Goal: Task Accomplishment & Management: Manage account settings

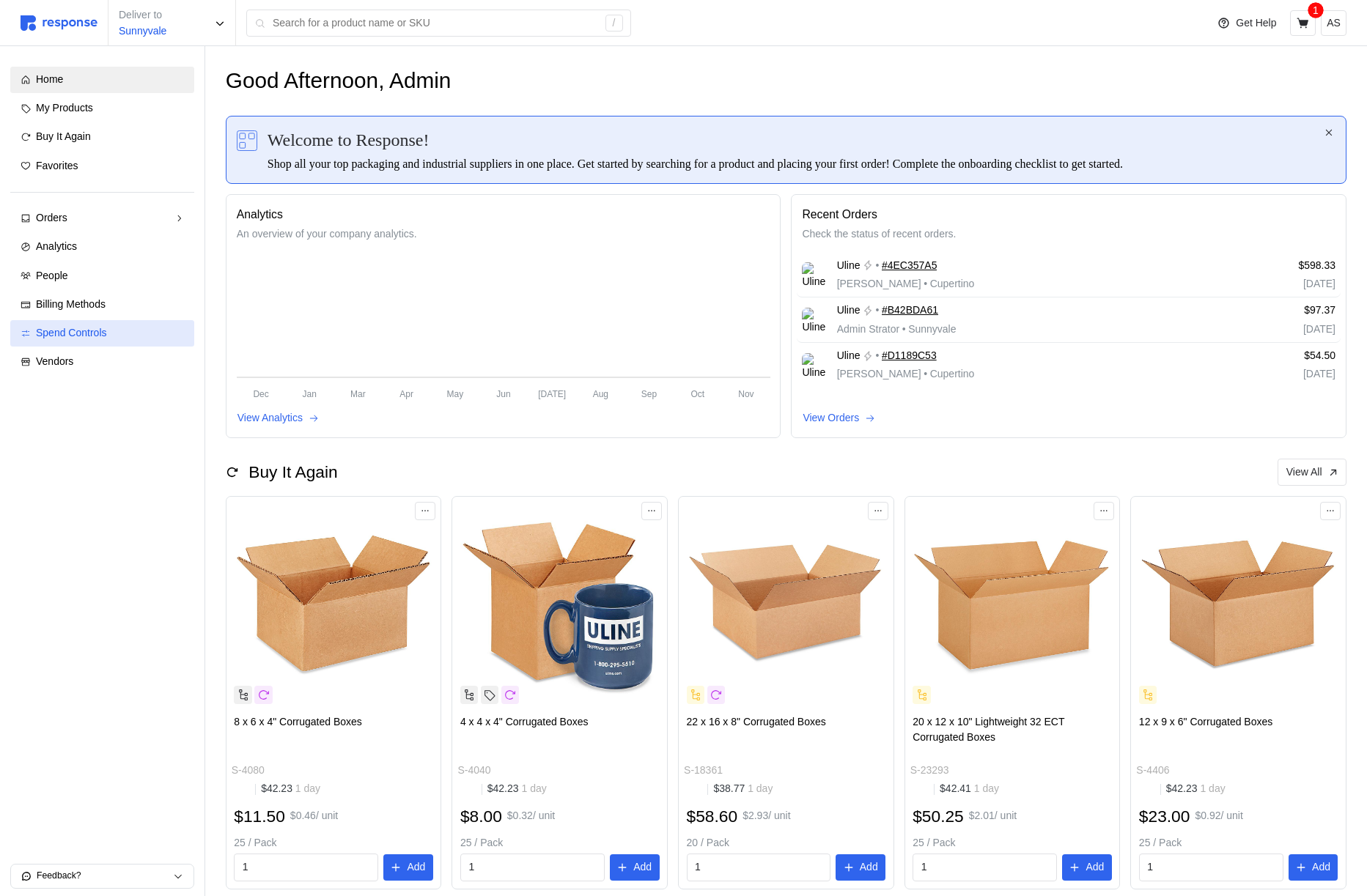
click at [92, 341] on div "Spend Controls" at bounding box center [110, 333] width 148 height 16
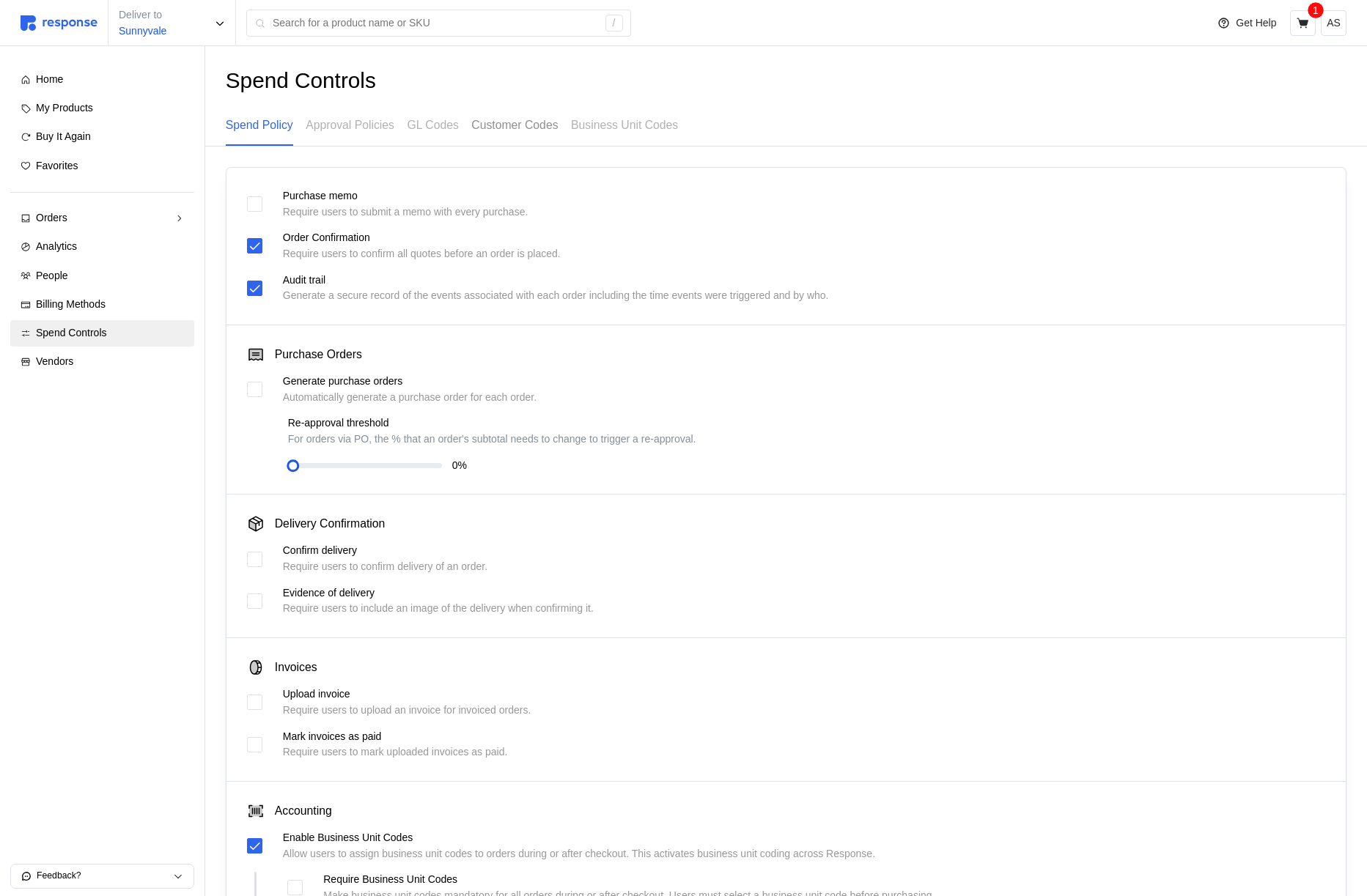
click at [557, 125] on p "Customer Codes" at bounding box center [514, 125] width 87 height 19
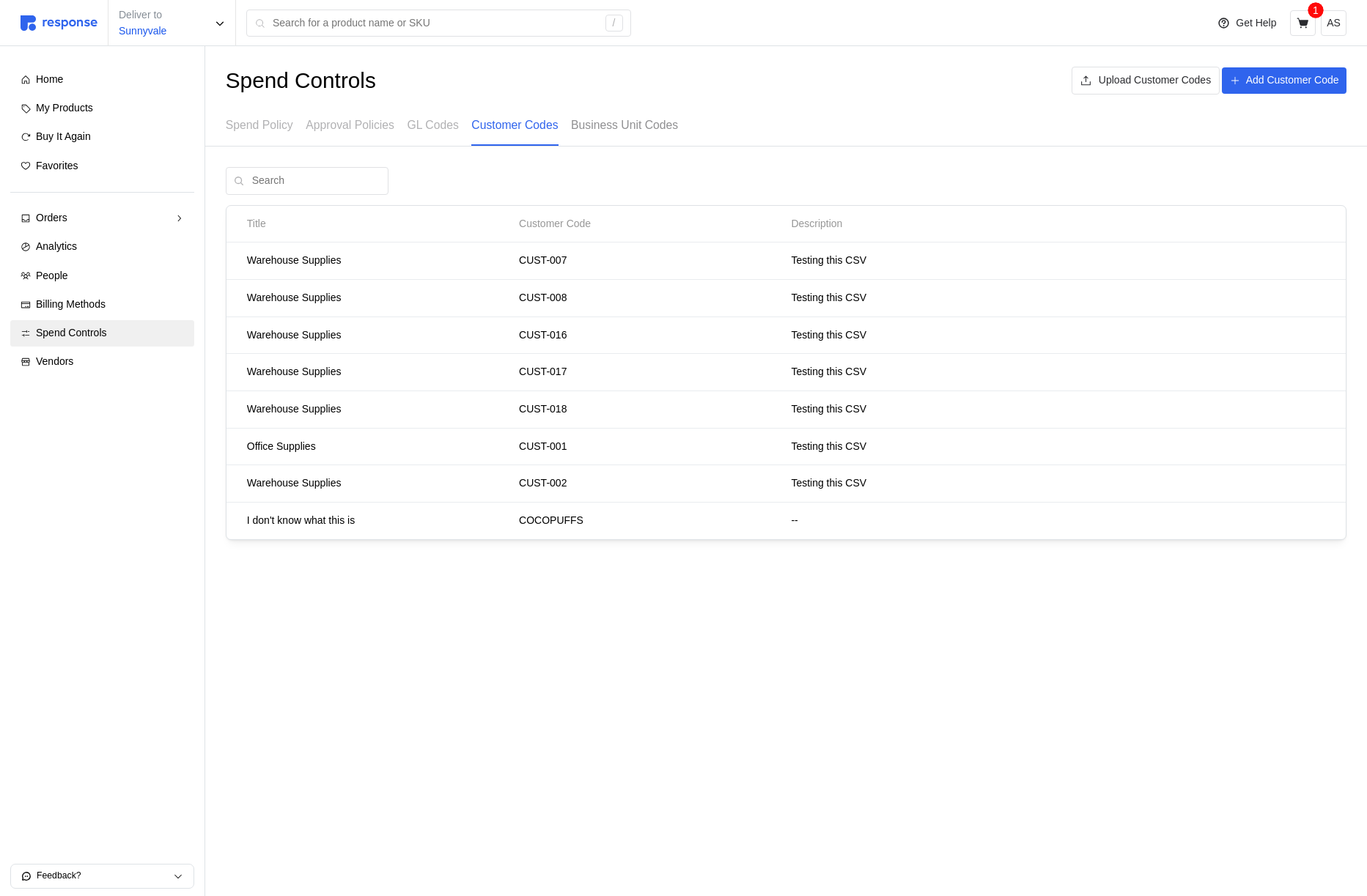
click at [620, 125] on p "Business Unit Codes" at bounding box center [625, 125] width 107 height 19
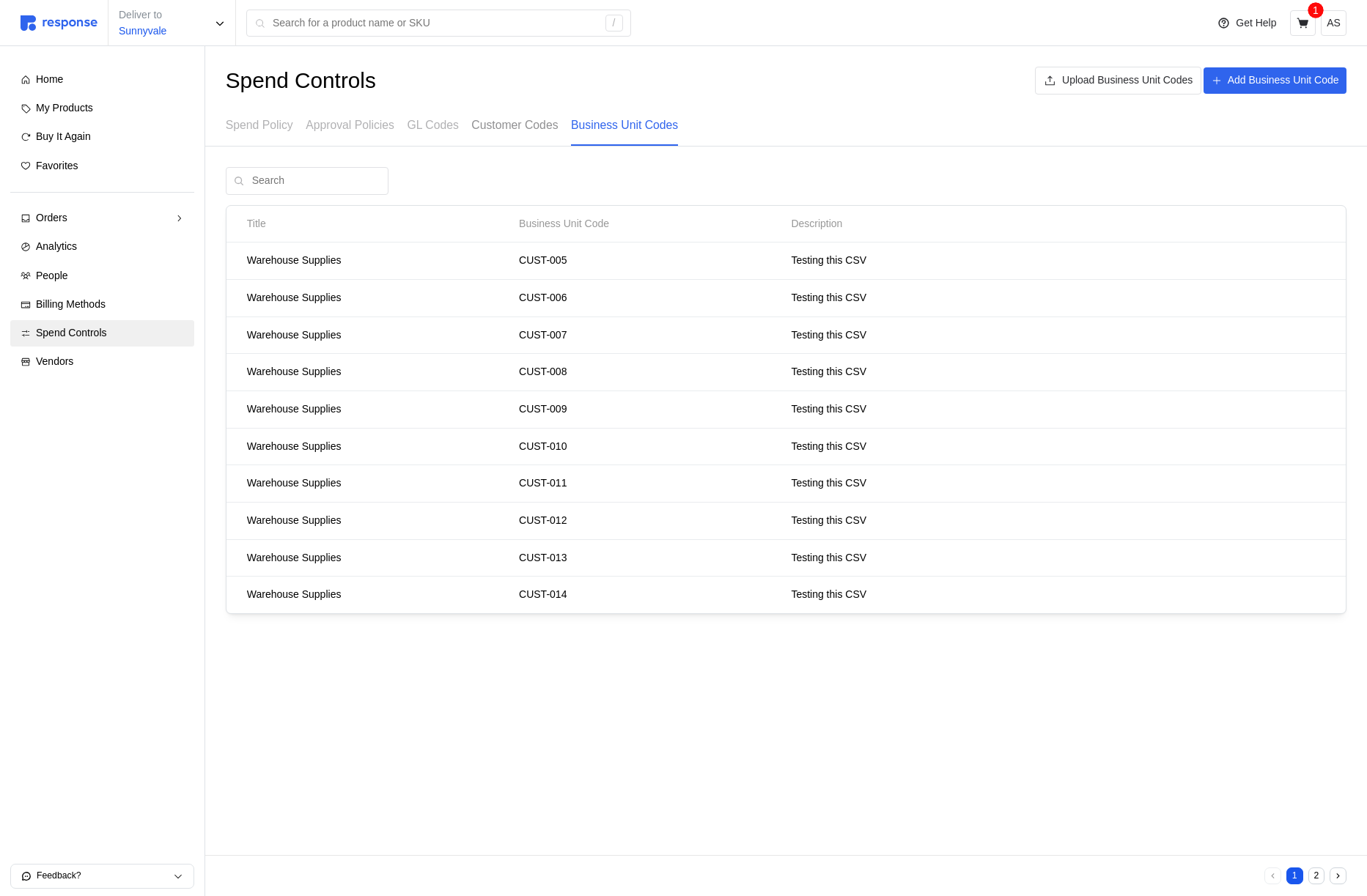
click at [546, 126] on p "Customer Codes" at bounding box center [514, 125] width 87 height 19
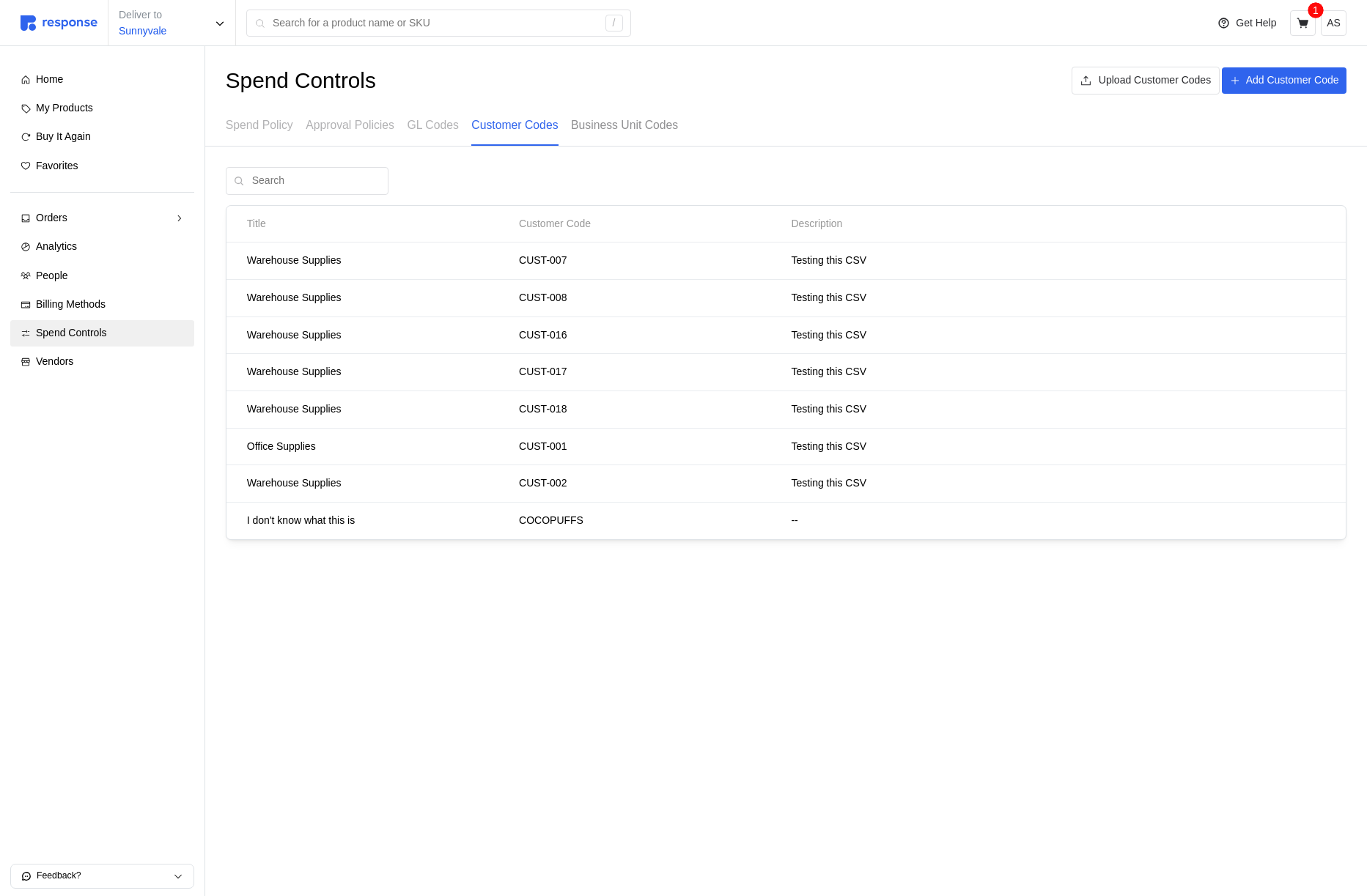
click at [627, 135] on div "Business Unit Codes" at bounding box center [625, 126] width 107 height 41
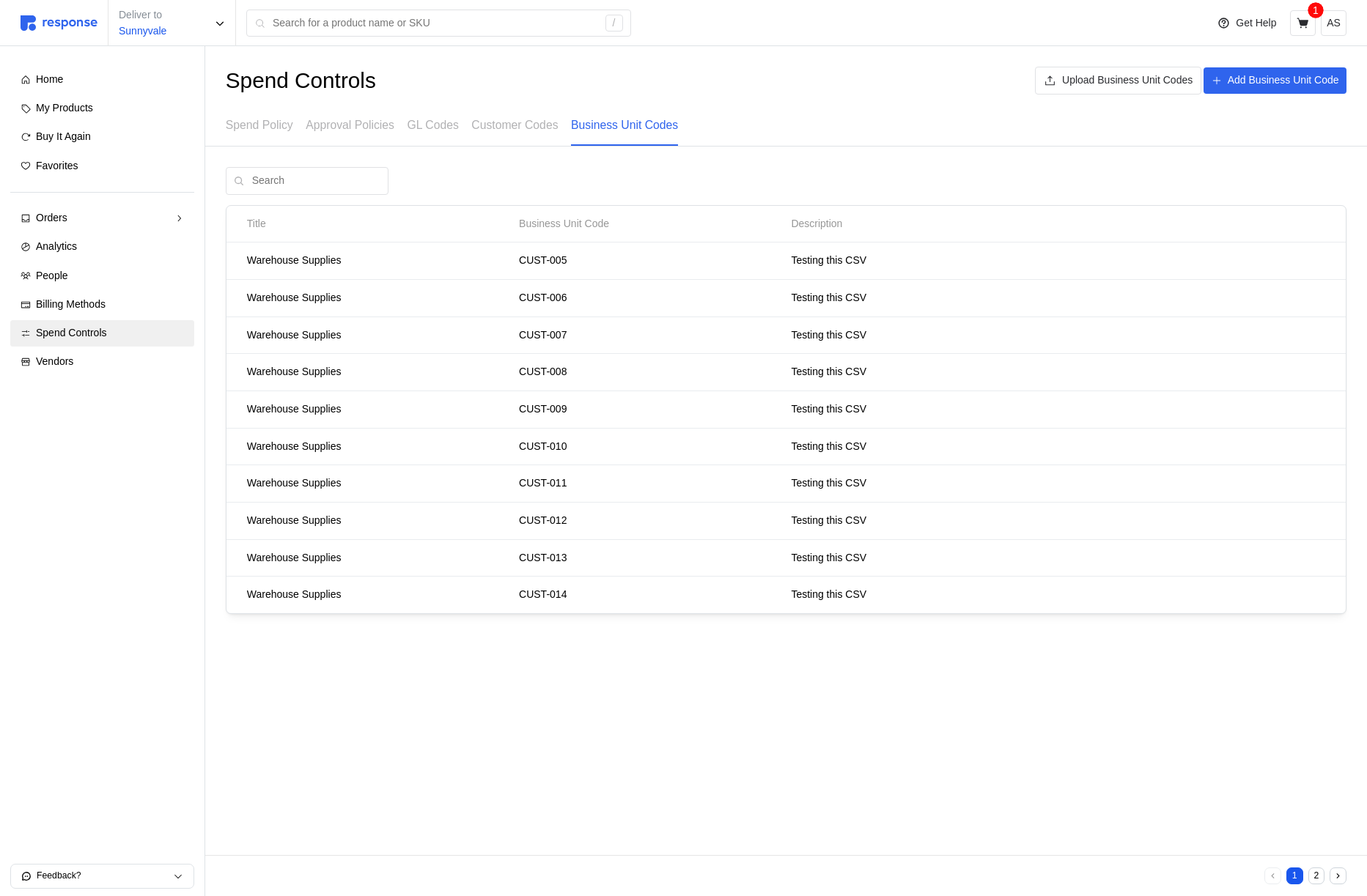
click at [1315, 873] on button "2" at bounding box center [1316, 876] width 17 height 17
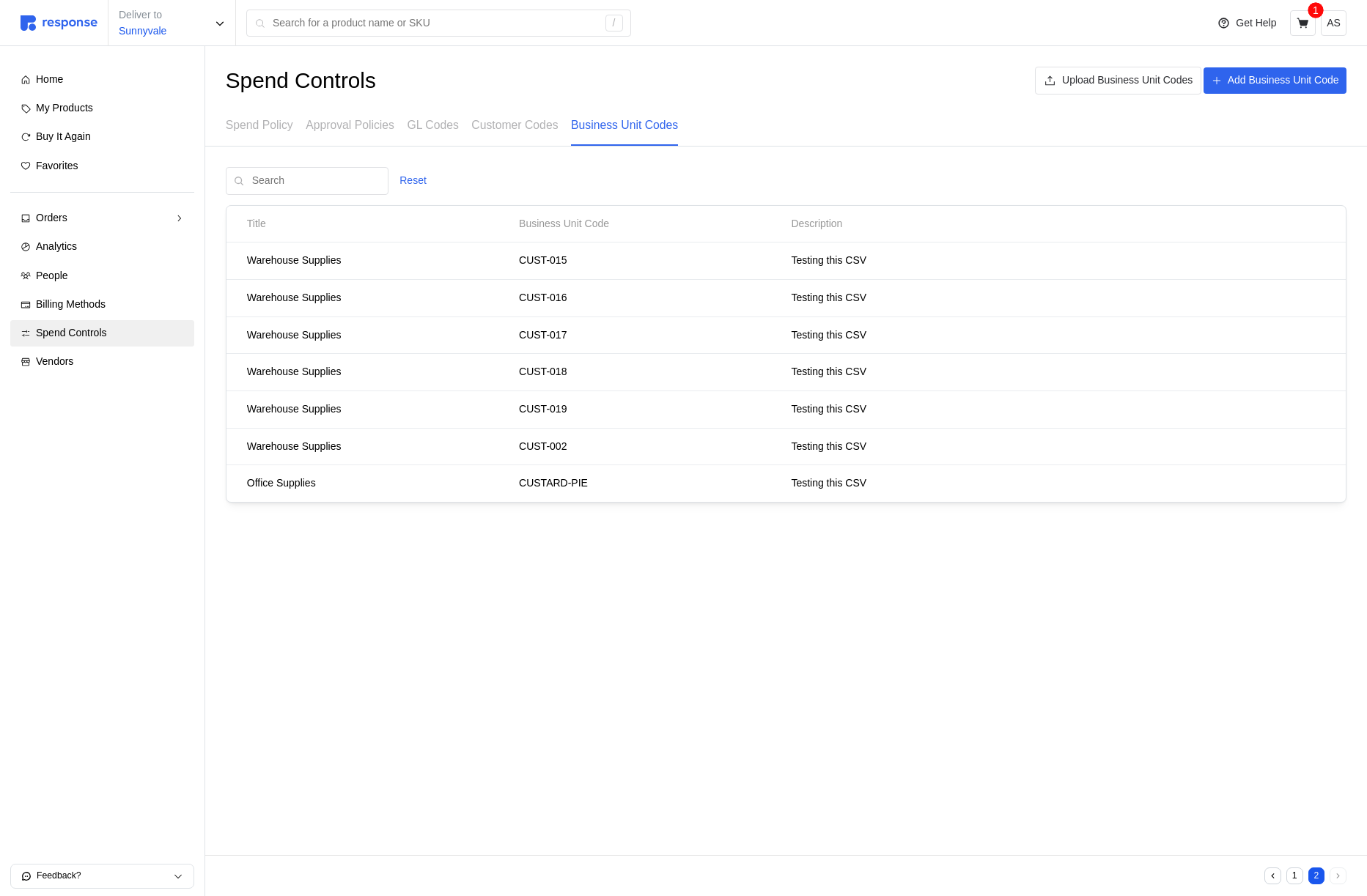
click at [1289, 876] on button "1" at bounding box center [1294, 876] width 17 height 17
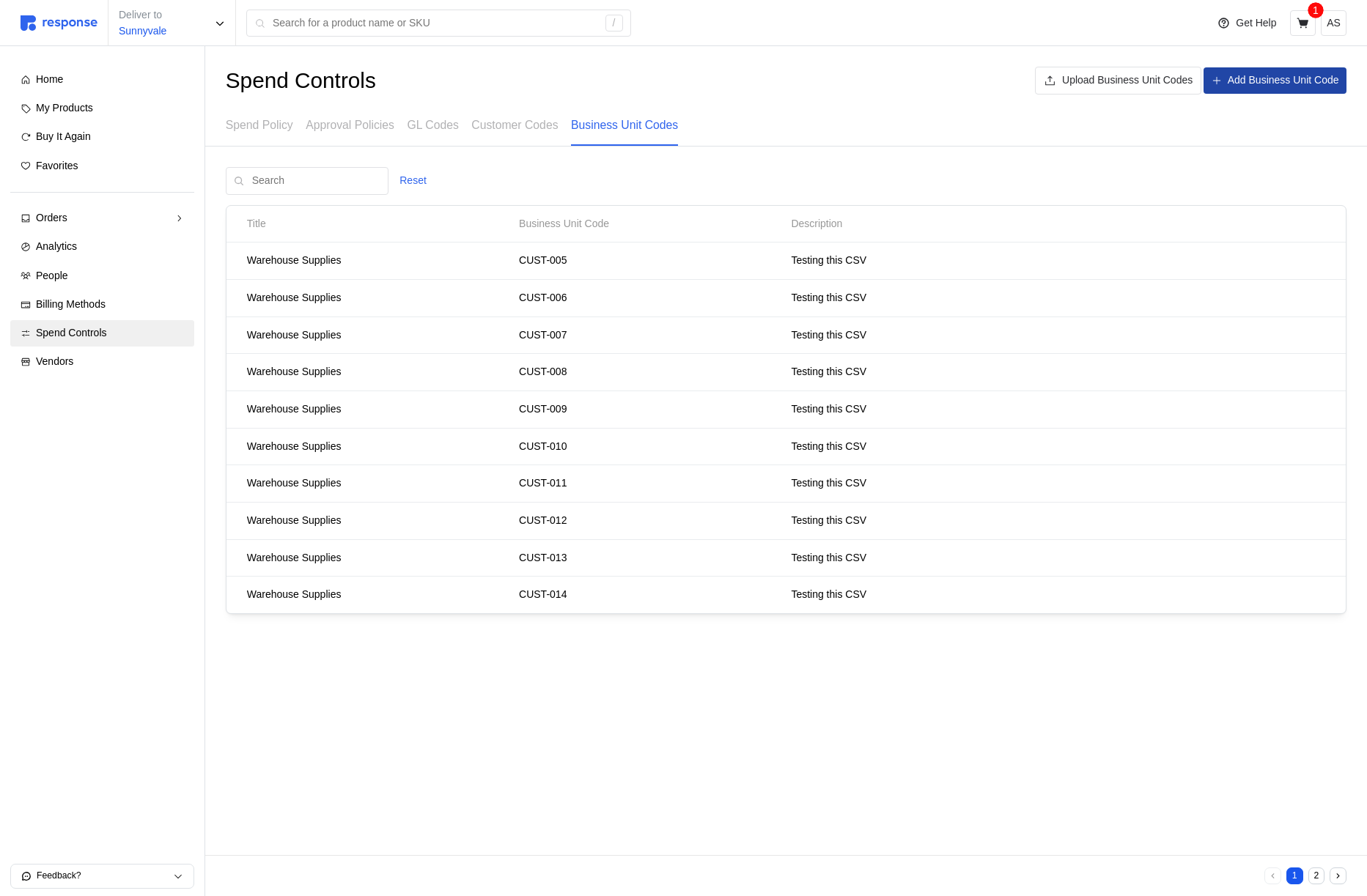
click at [1285, 74] on p "Add Business Unit Code" at bounding box center [1283, 80] width 111 height 16
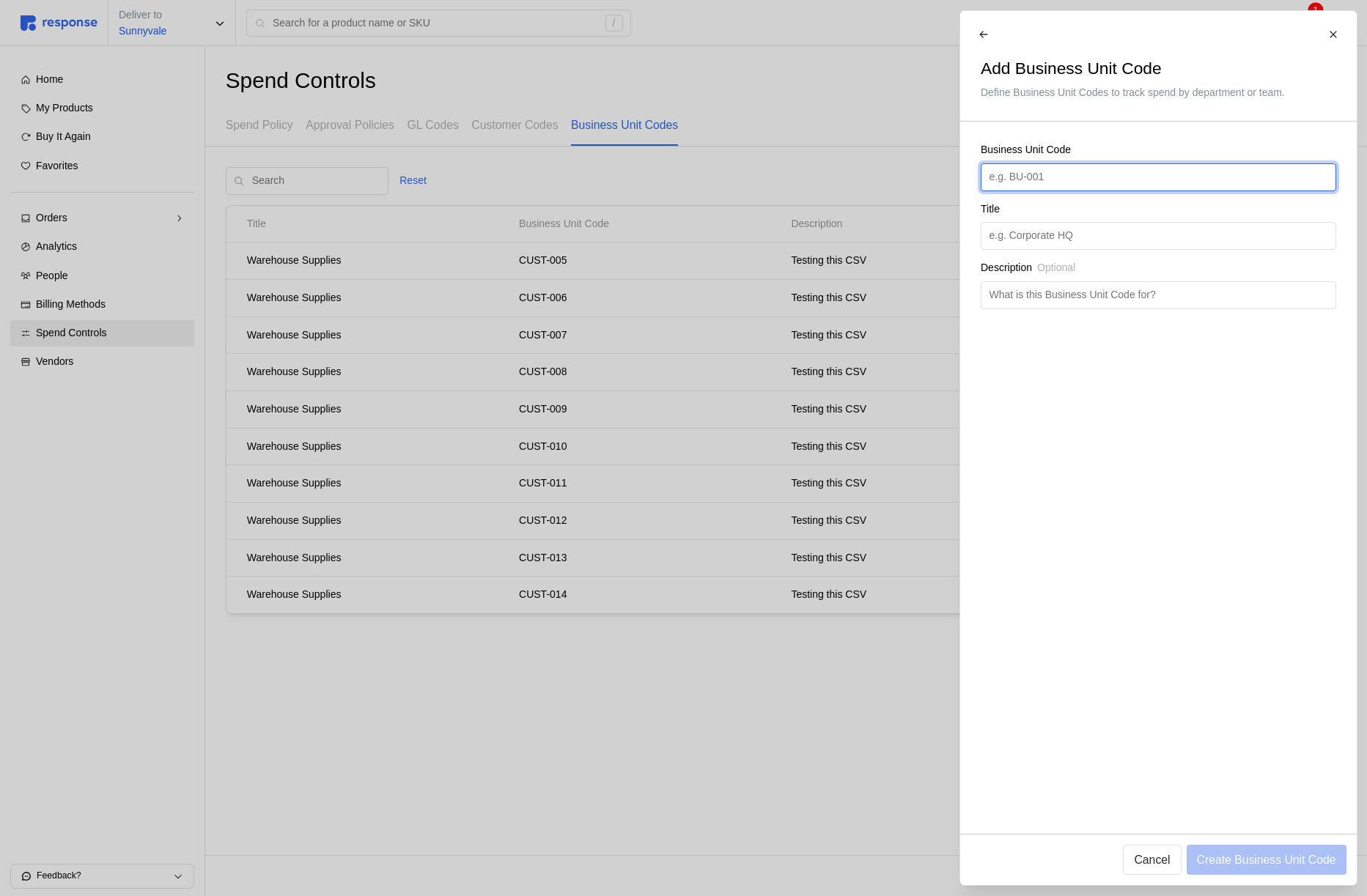
click at [1038, 166] on input "text" at bounding box center [1158, 177] width 338 height 27
type input "BACON-CODE"
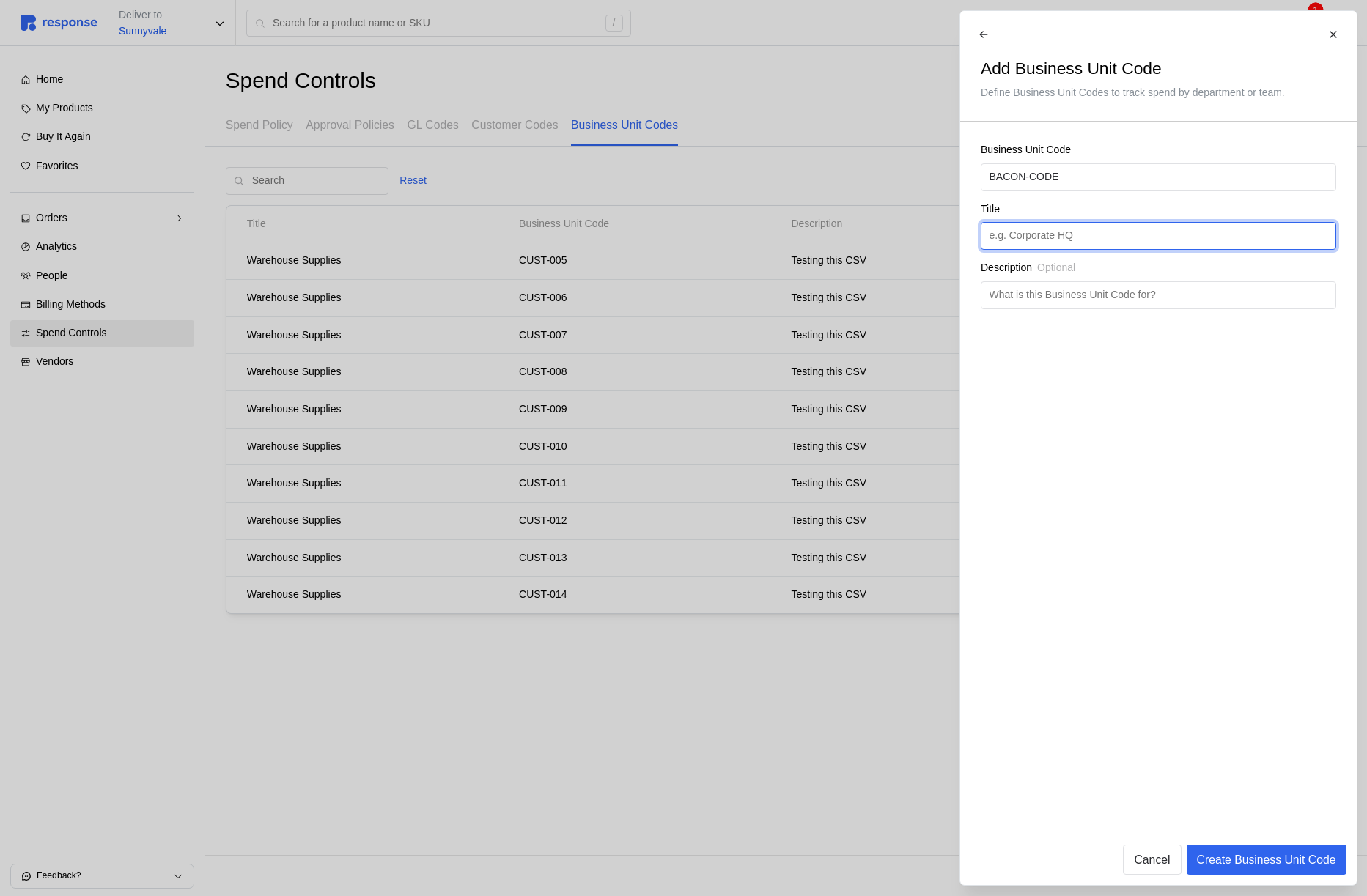
click at [1081, 231] on input "text" at bounding box center [1158, 236] width 338 height 27
type input "L"
type input "Bacon"
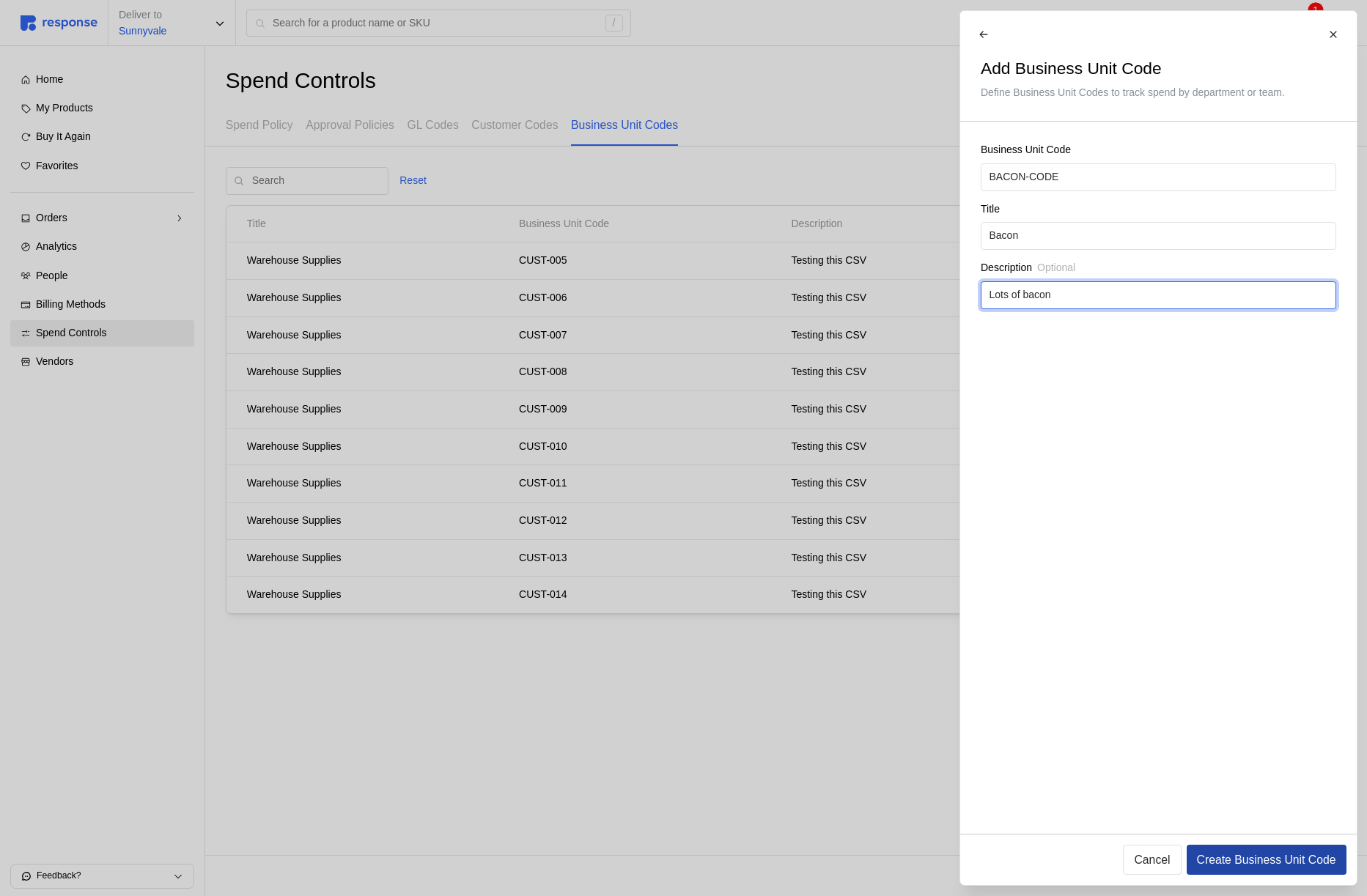
type input "Lots of bacon"
click at [1247, 848] on button "Create Business Unit Code" at bounding box center [1266, 860] width 160 height 30
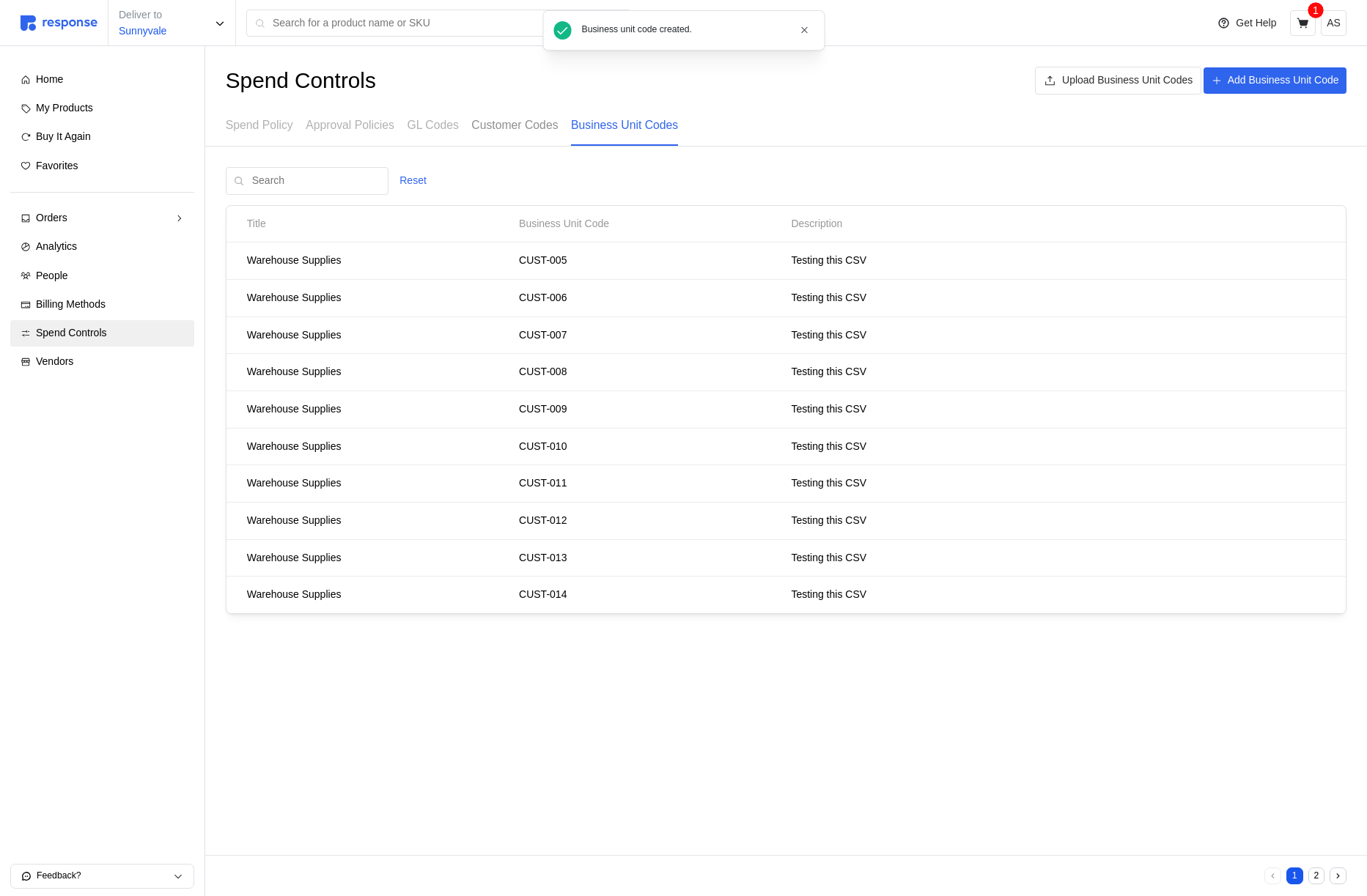
click at [524, 130] on p "Customer Codes" at bounding box center [514, 125] width 87 height 19
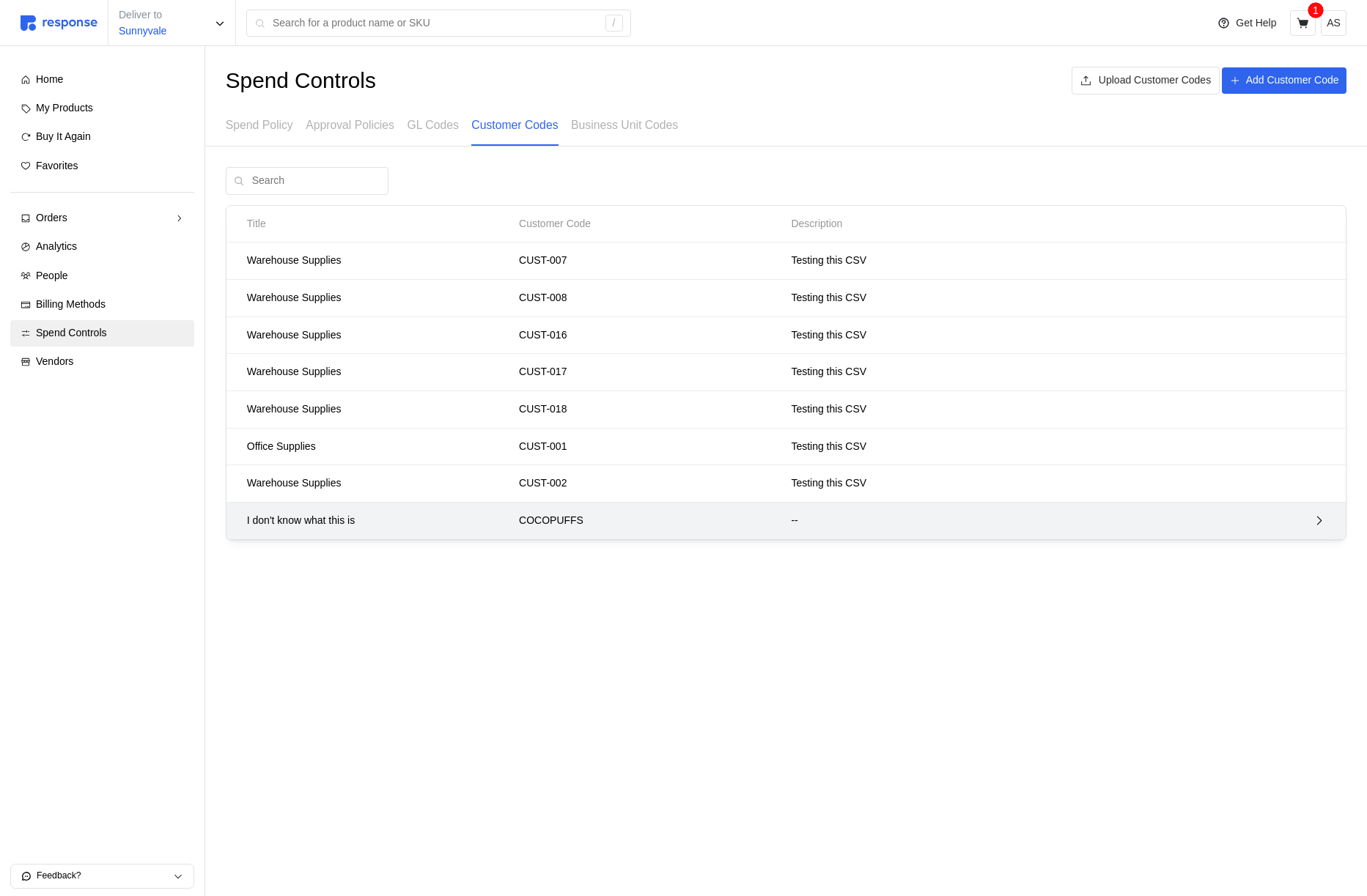
click at [678, 517] on p "COCOPUFFS" at bounding box center [650, 521] width 261 height 16
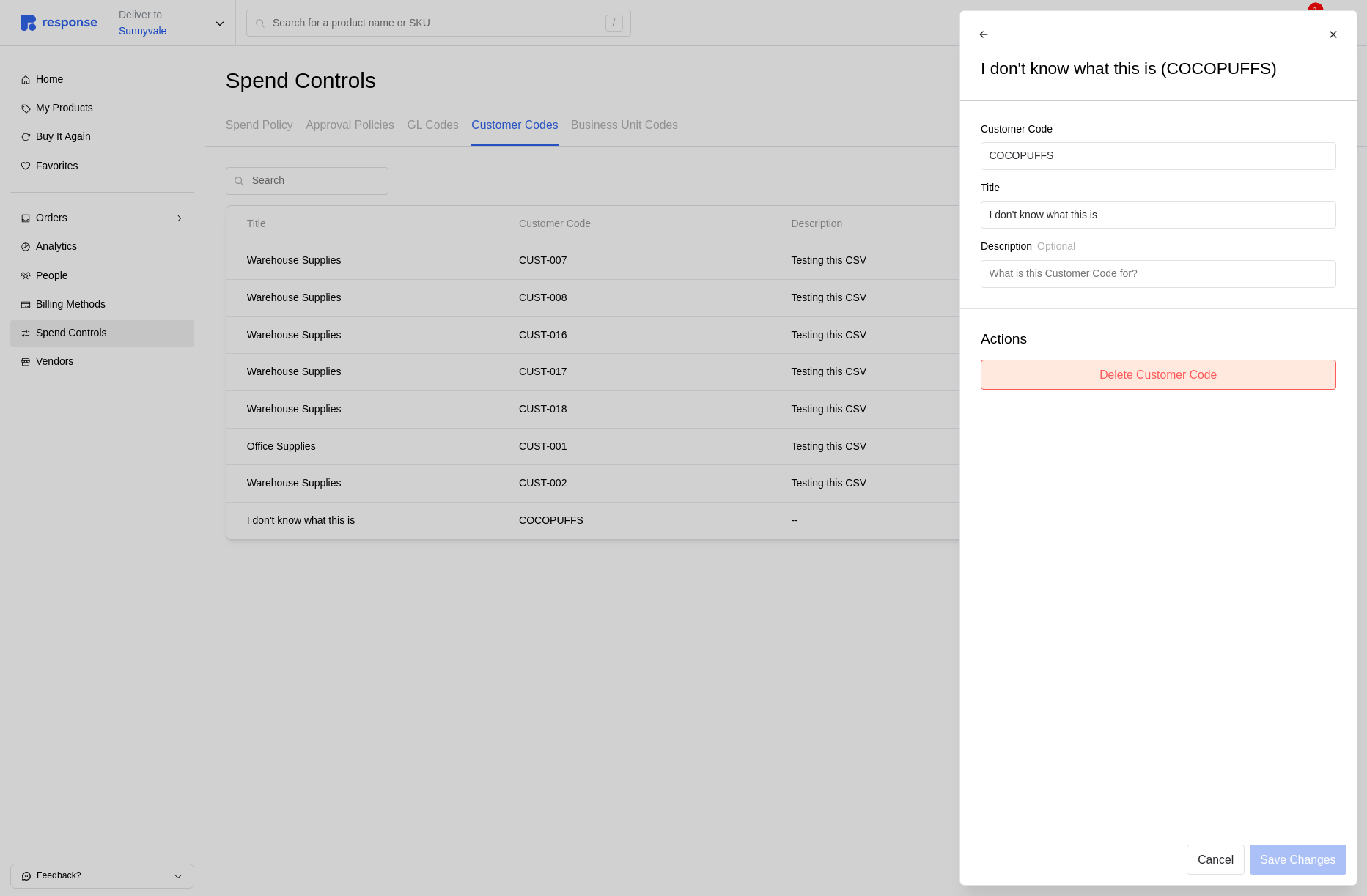
click at [1146, 383] on p "Delete Customer Code" at bounding box center [1158, 375] width 118 height 19
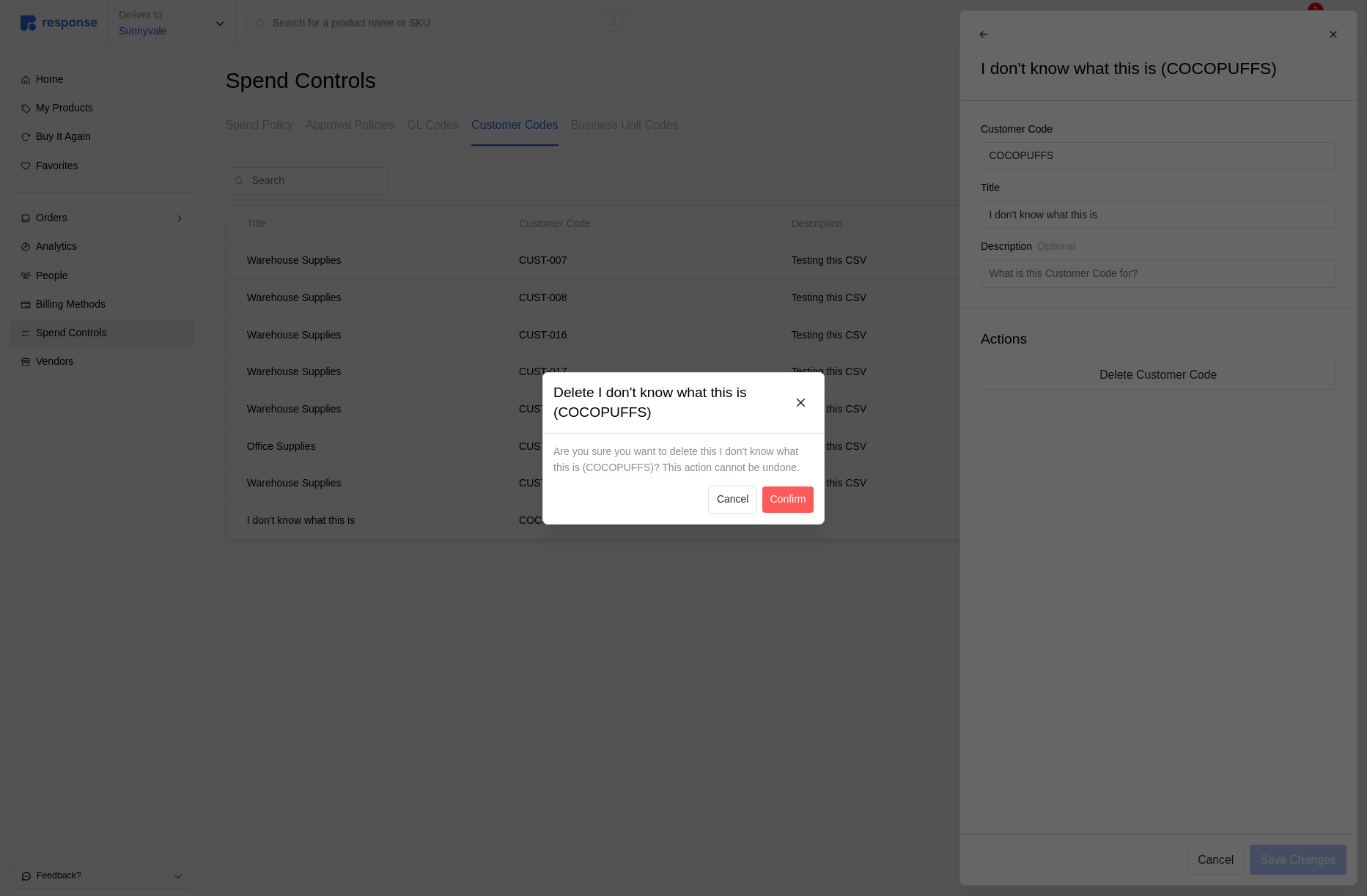
click at [806, 397] on icon at bounding box center [801, 403] width 13 height 13
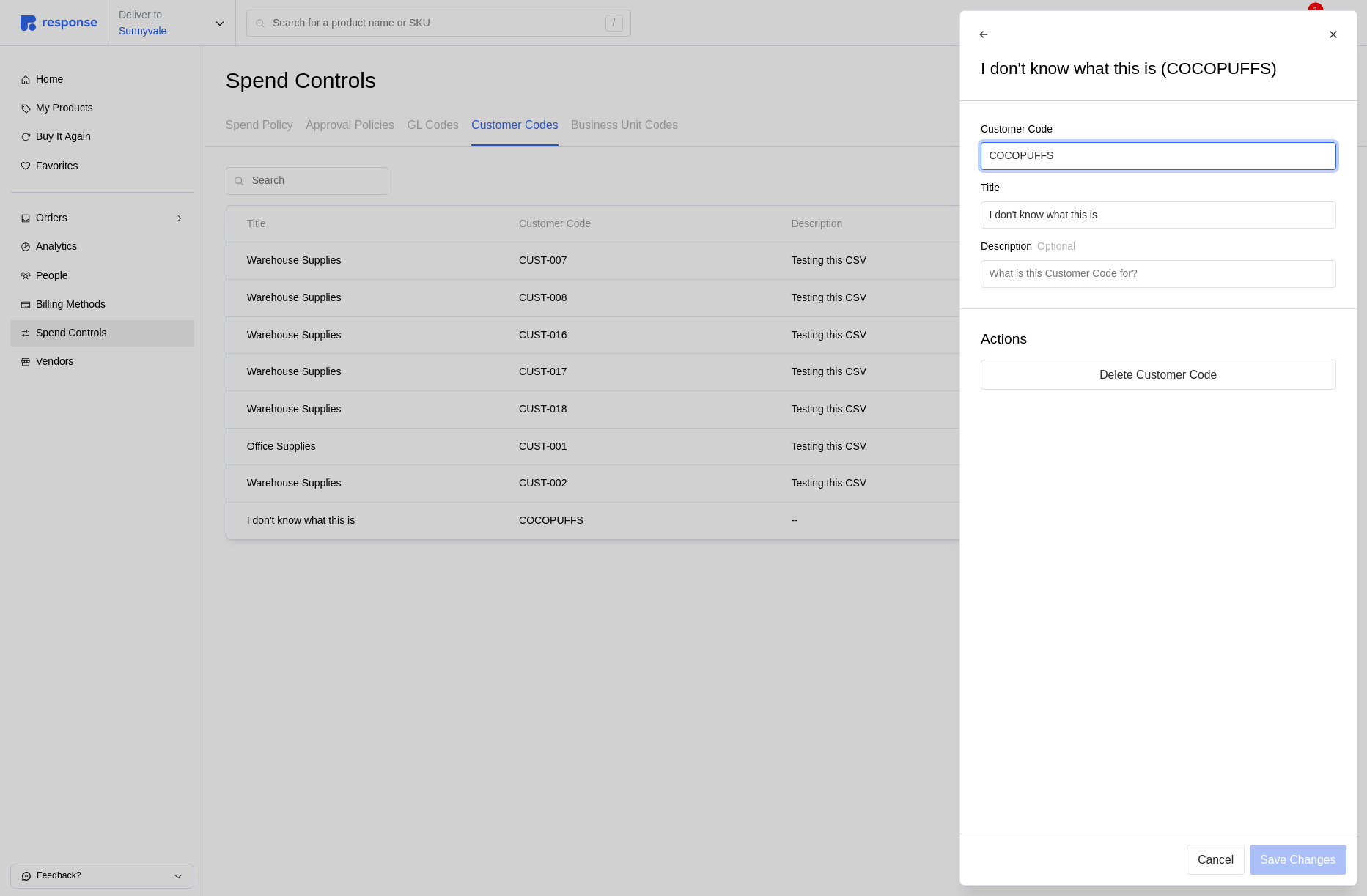
click at [1065, 157] on input "COCOPUFFS" at bounding box center [1158, 156] width 338 height 27
type input "CUSTARD"
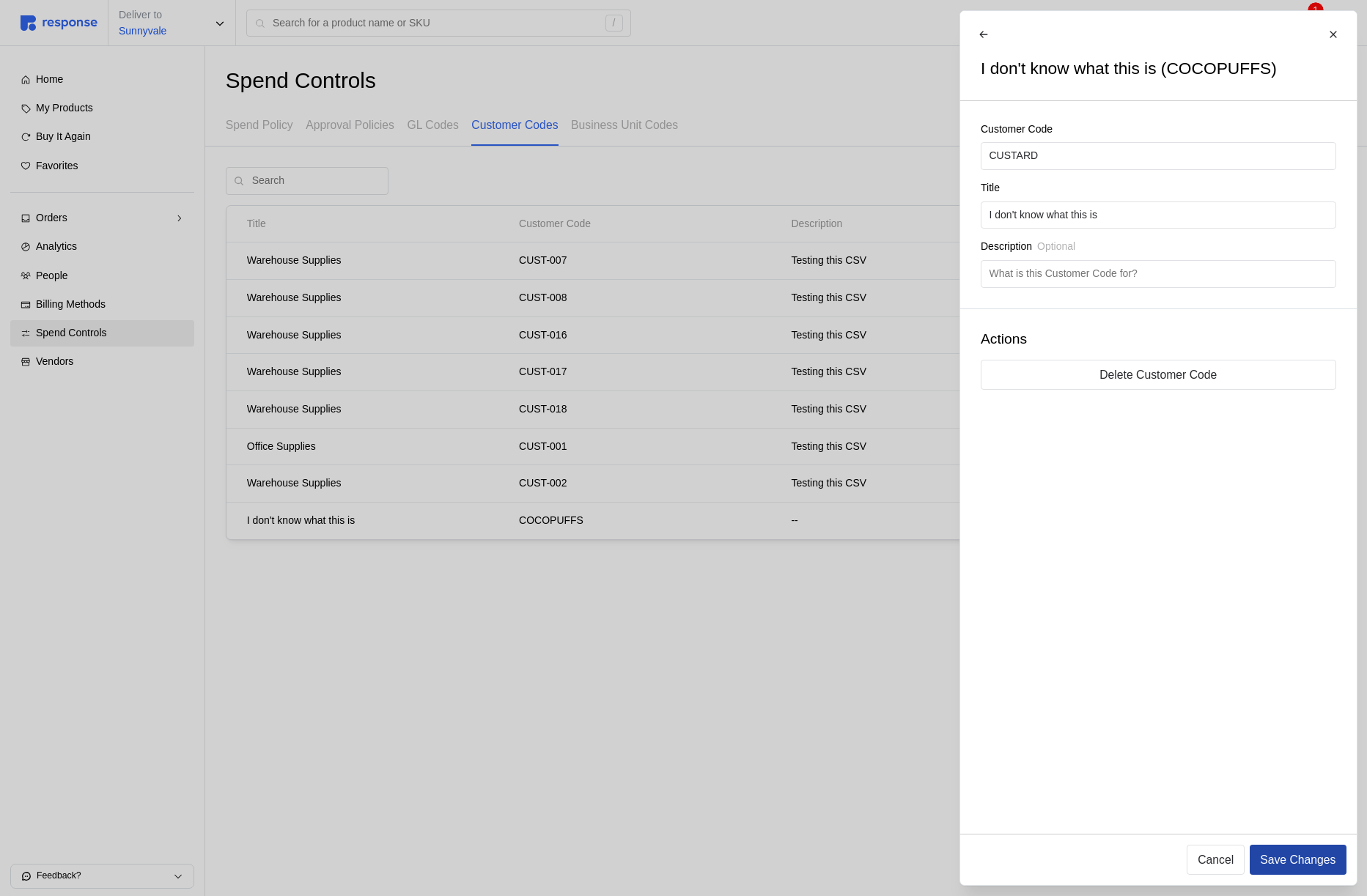
click at [1309, 854] on p "Save Changes" at bounding box center [1297, 860] width 75 height 19
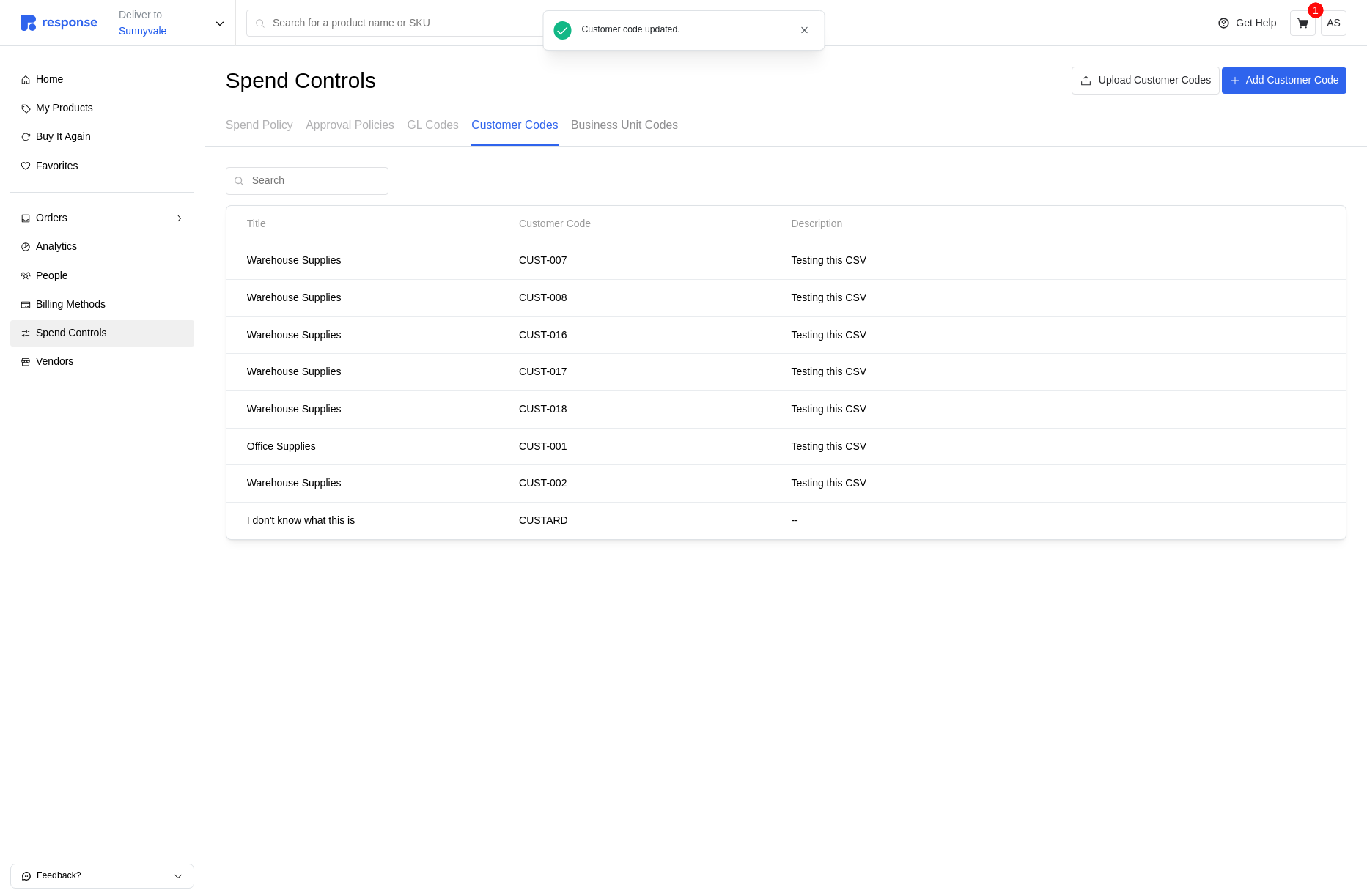
click at [592, 120] on p "Business Unit Codes" at bounding box center [625, 125] width 107 height 19
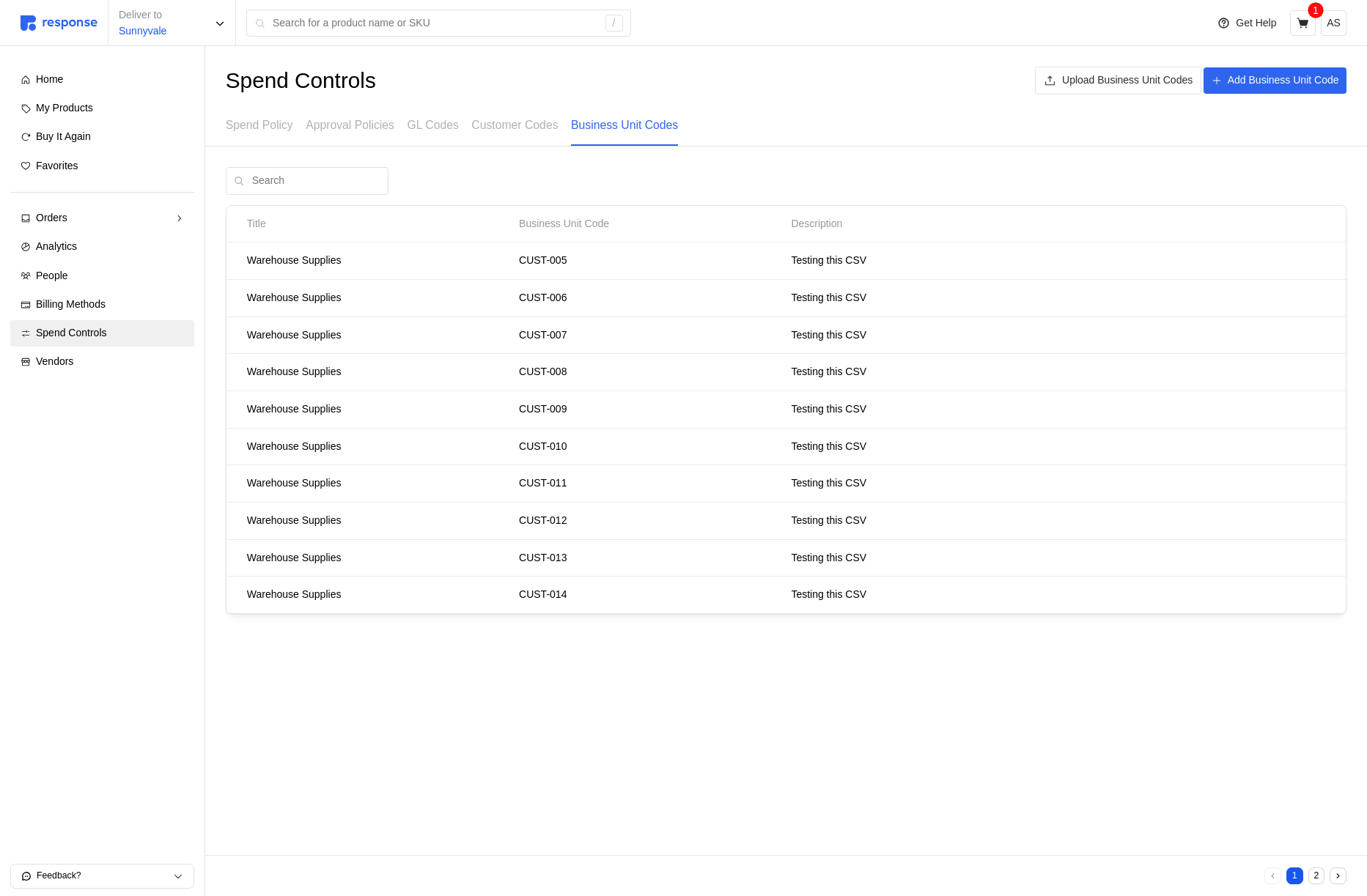
click at [840, 151] on div "Spend Controls Upload Business Unit Codes Add Business Unit Code Spend Policy A…" at bounding box center [786, 379] width 1162 height 665
click at [1316, 877] on button "2" at bounding box center [1316, 876] width 17 height 17
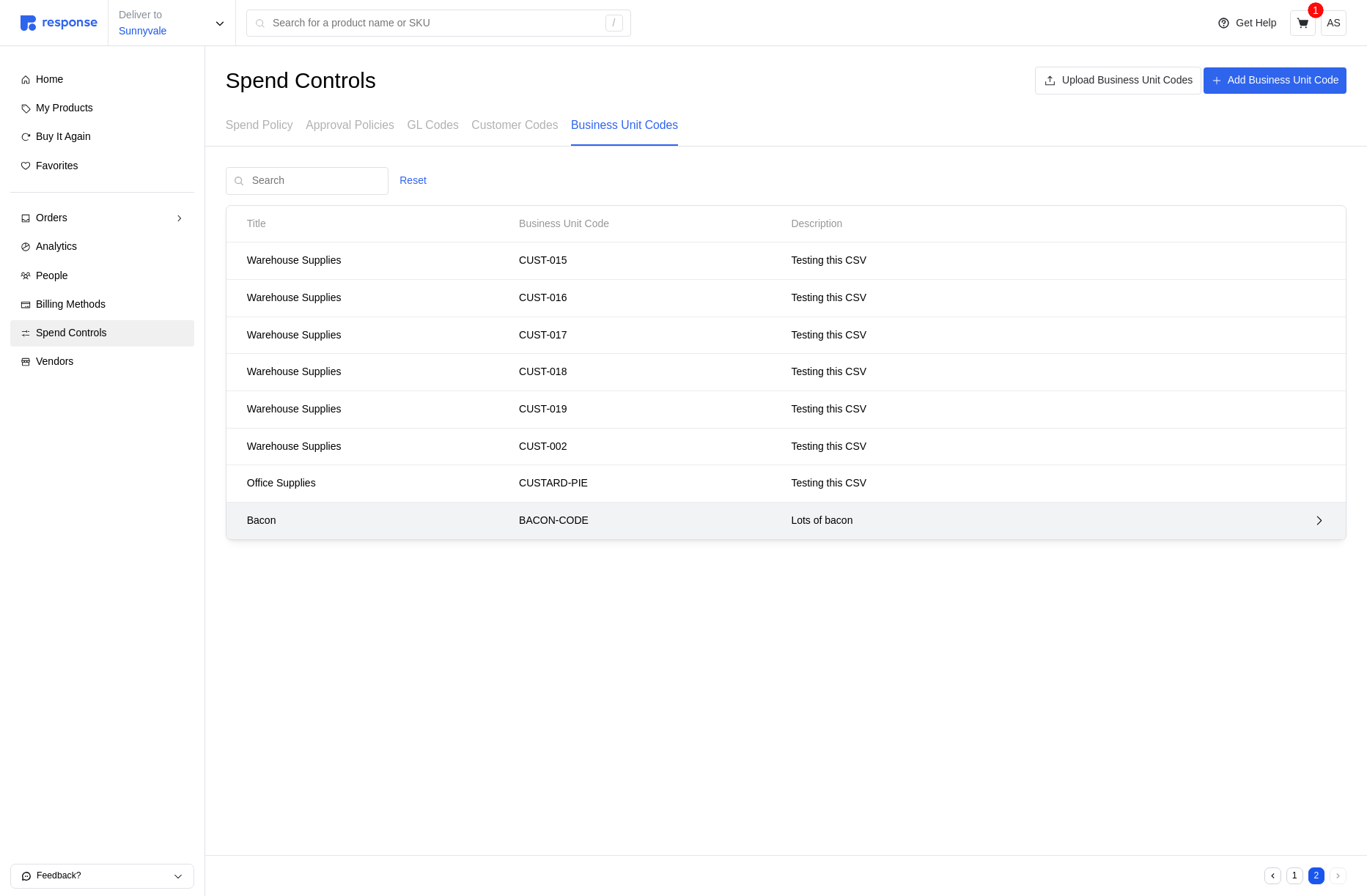
click at [701, 520] on p "BACON-CODE" at bounding box center [650, 521] width 261 height 16
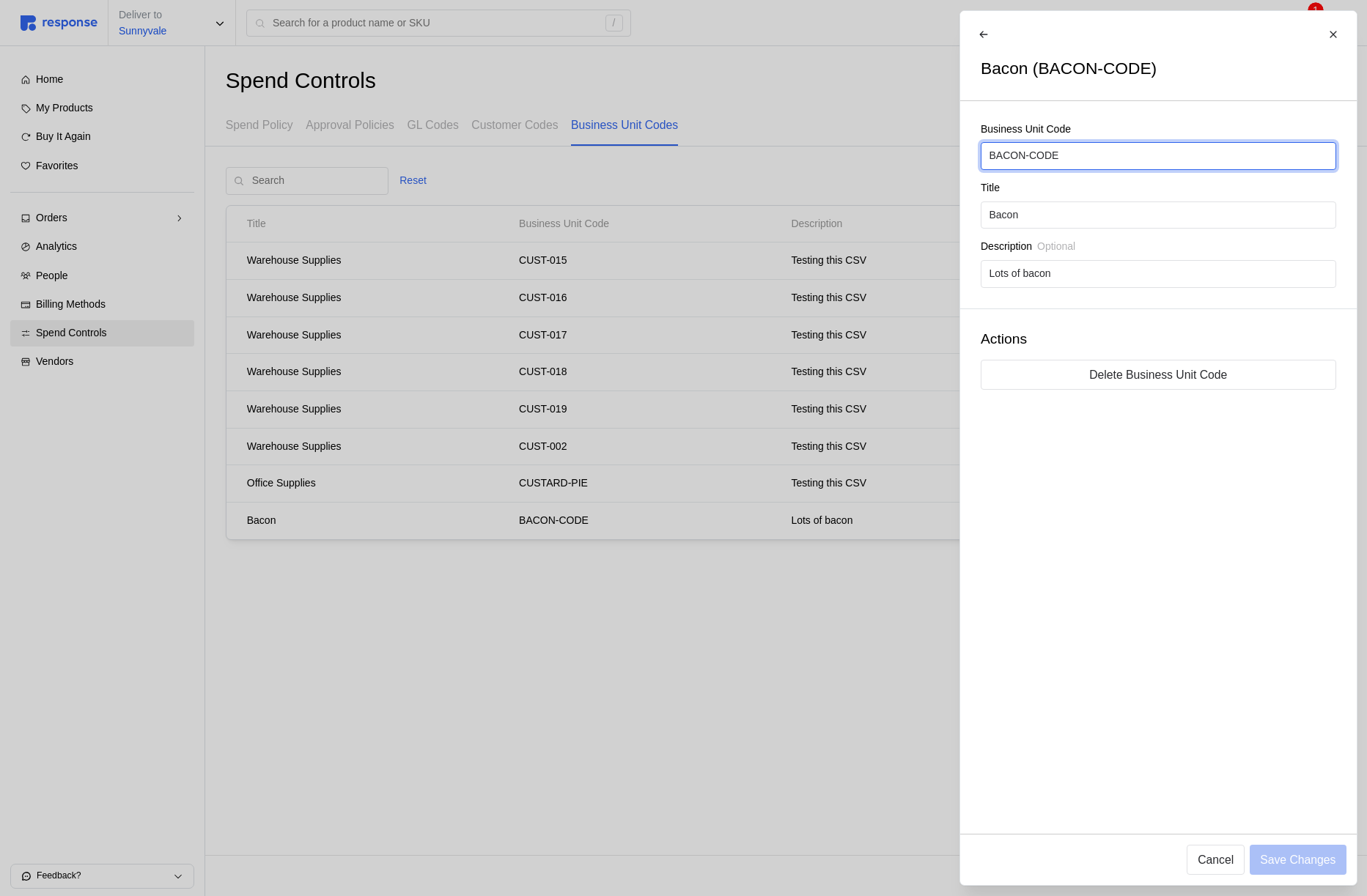
click at [1020, 157] on input "BACON-CODE" at bounding box center [1158, 156] width 338 height 27
type input "BUTTER-CODE"
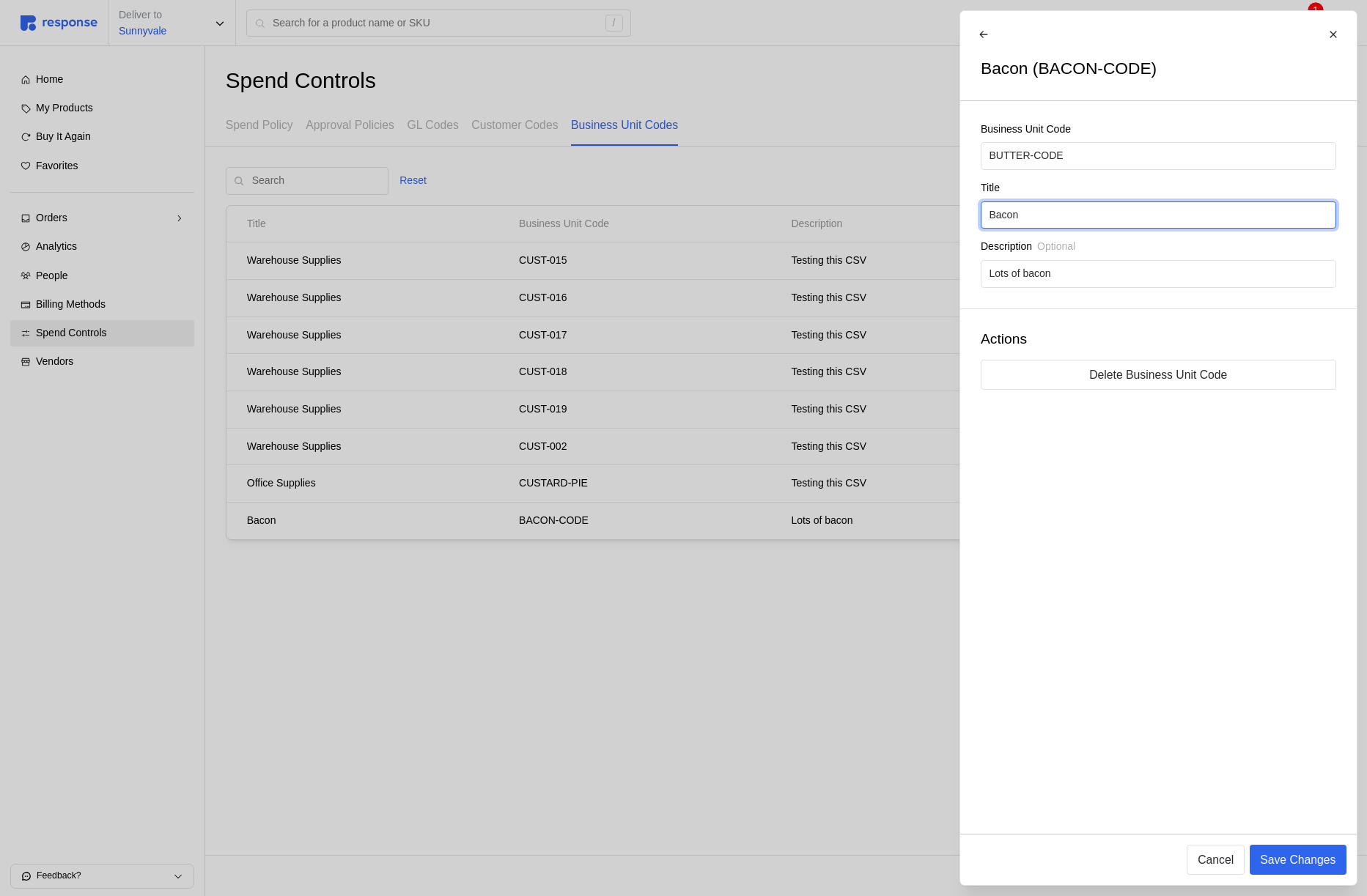
click at [997, 212] on input "Bacon" at bounding box center [1158, 215] width 338 height 27
type input "Butter"
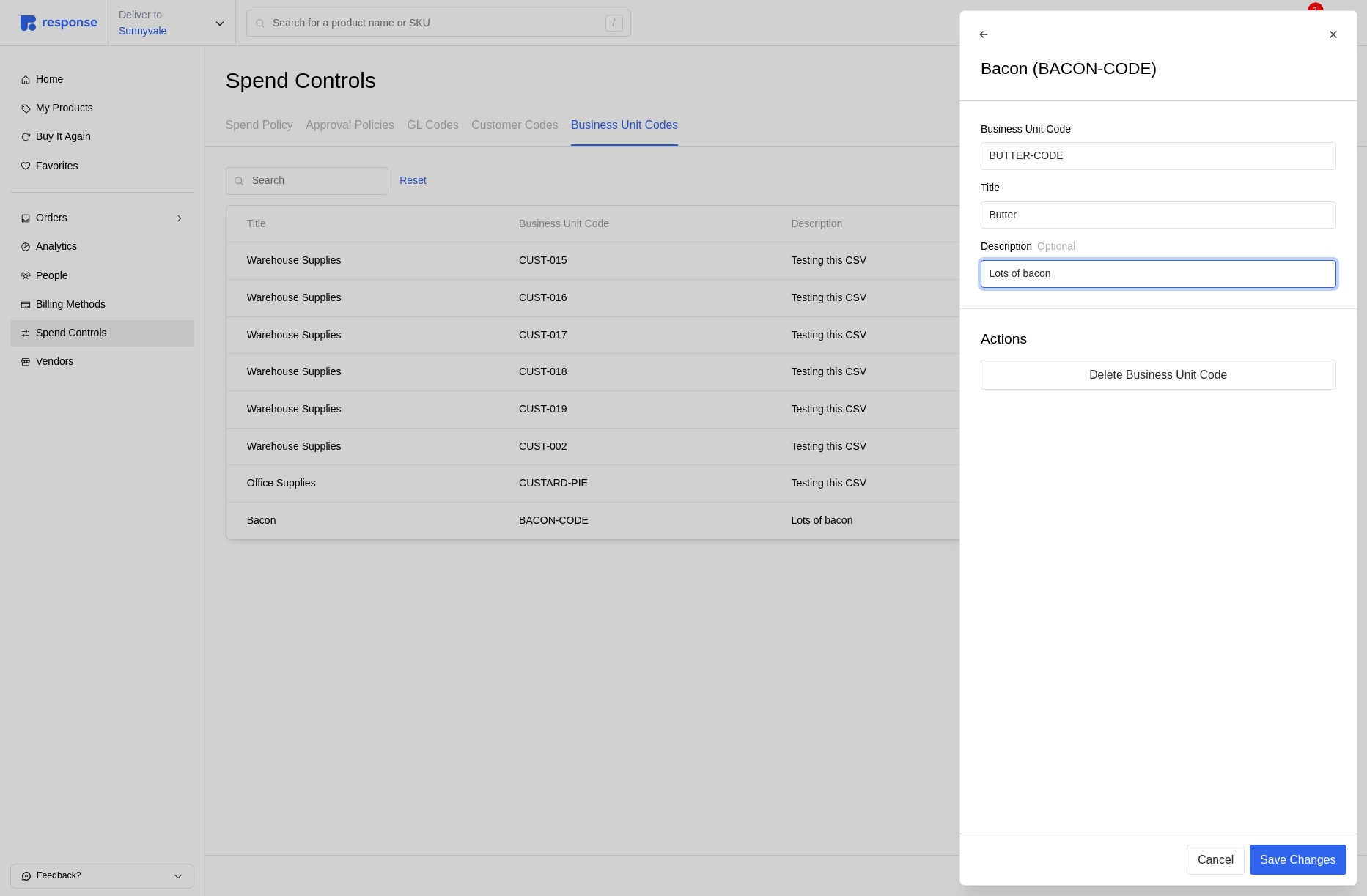
click at [1034, 269] on input "Lots of bacon" at bounding box center [1158, 274] width 338 height 27
click at [1035, 269] on input "Lots of bacon" at bounding box center [1158, 274] width 338 height 27
type input "All things butter"
click at [1294, 856] on p "Save Changes" at bounding box center [1297, 860] width 75 height 19
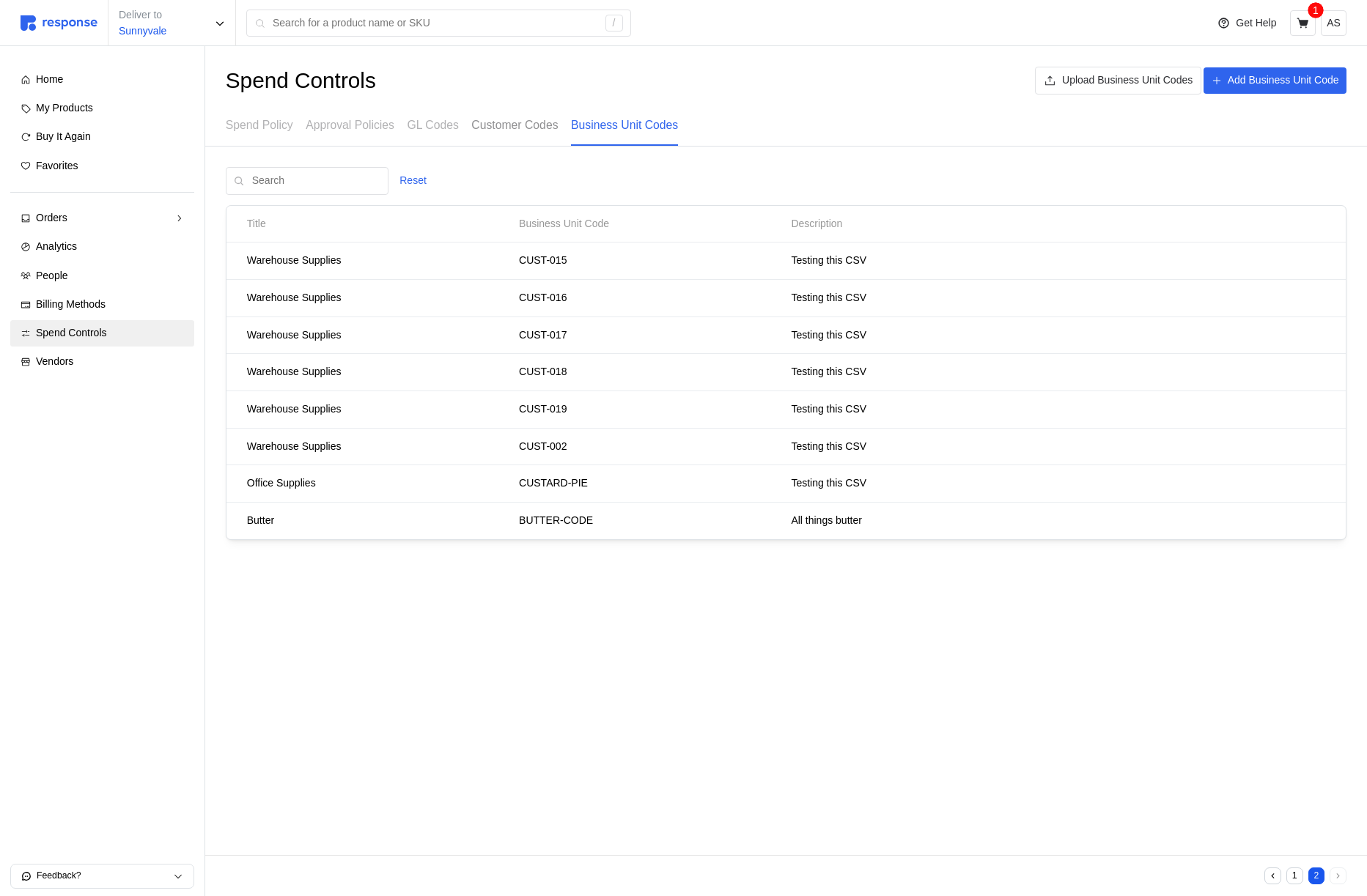
click at [529, 120] on p "Customer Codes" at bounding box center [514, 125] width 87 height 19
click at [643, 120] on p "Business Unit Codes" at bounding box center [625, 125] width 107 height 19
click at [1318, 875] on button "2" at bounding box center [1316, 876] width 17 height 17
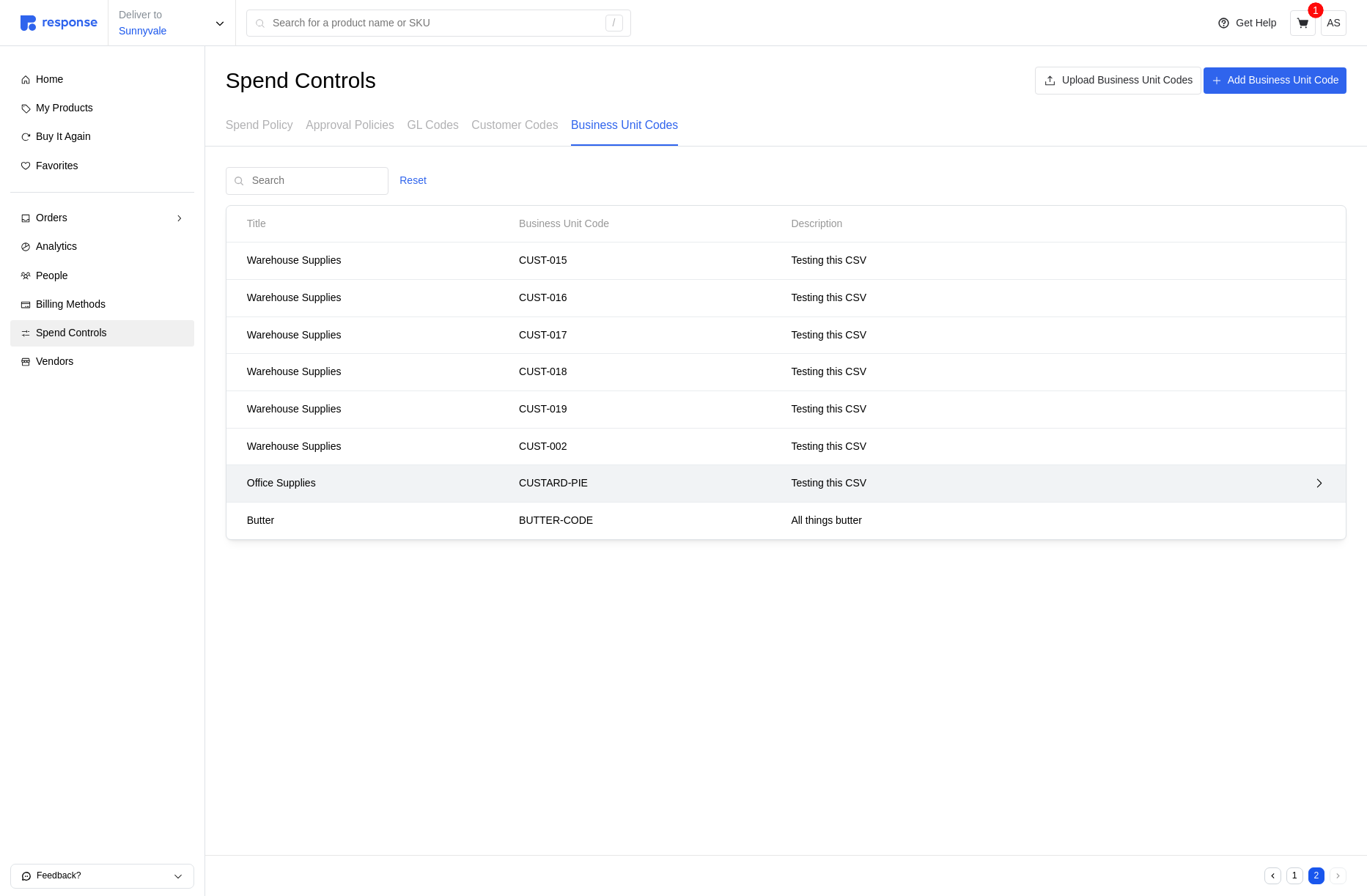
click at [1194, 486] on div at bounding box center [1262, 483] width 136 height 24
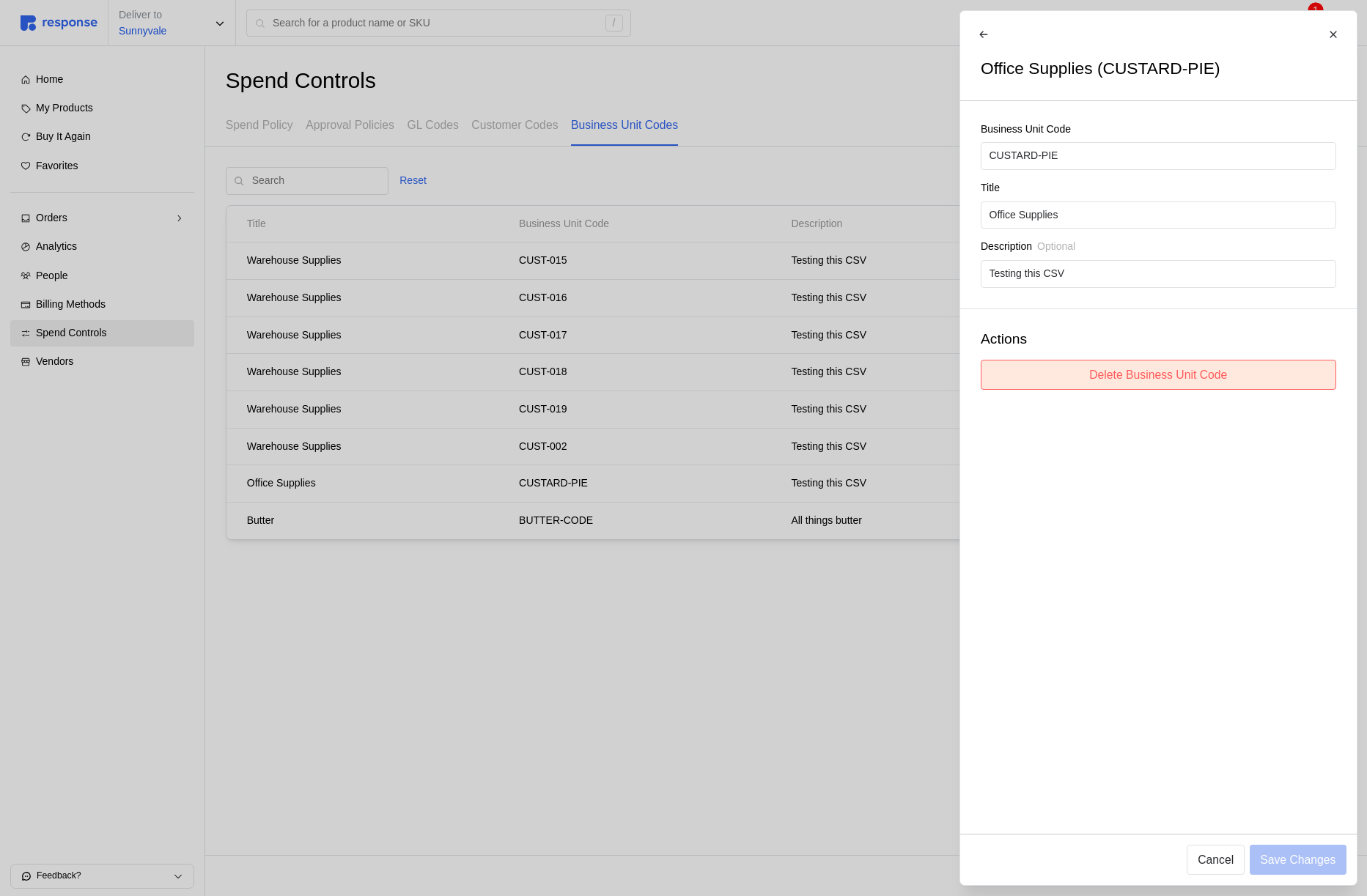
click at [1204, 375] on p "Delete Business Unit Code" at bounding box center [1158, 375] width 138 height 19
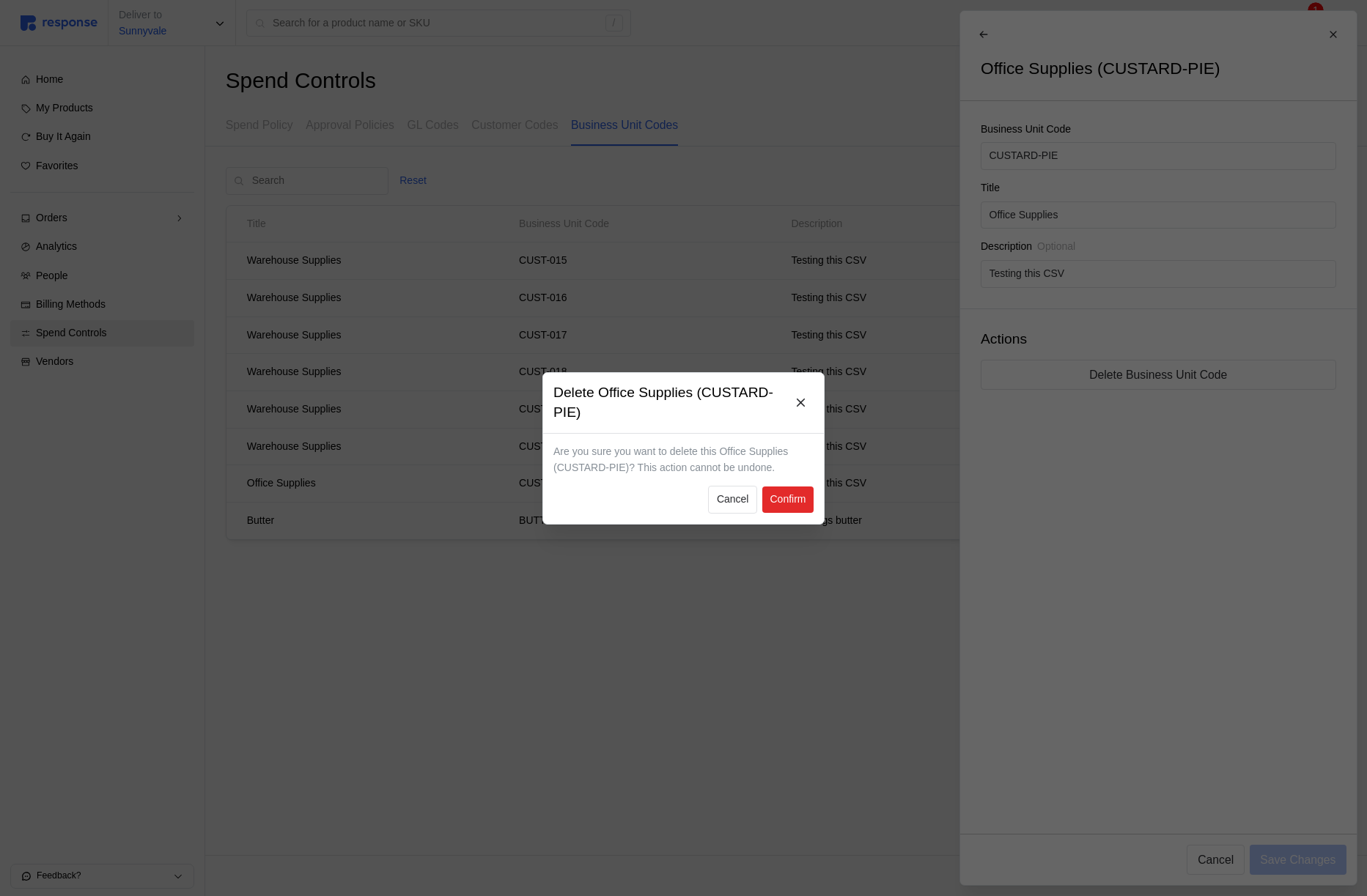
click at [782, 496] on p "Confirm" at bounding box center [787, 499] width 36 height 16
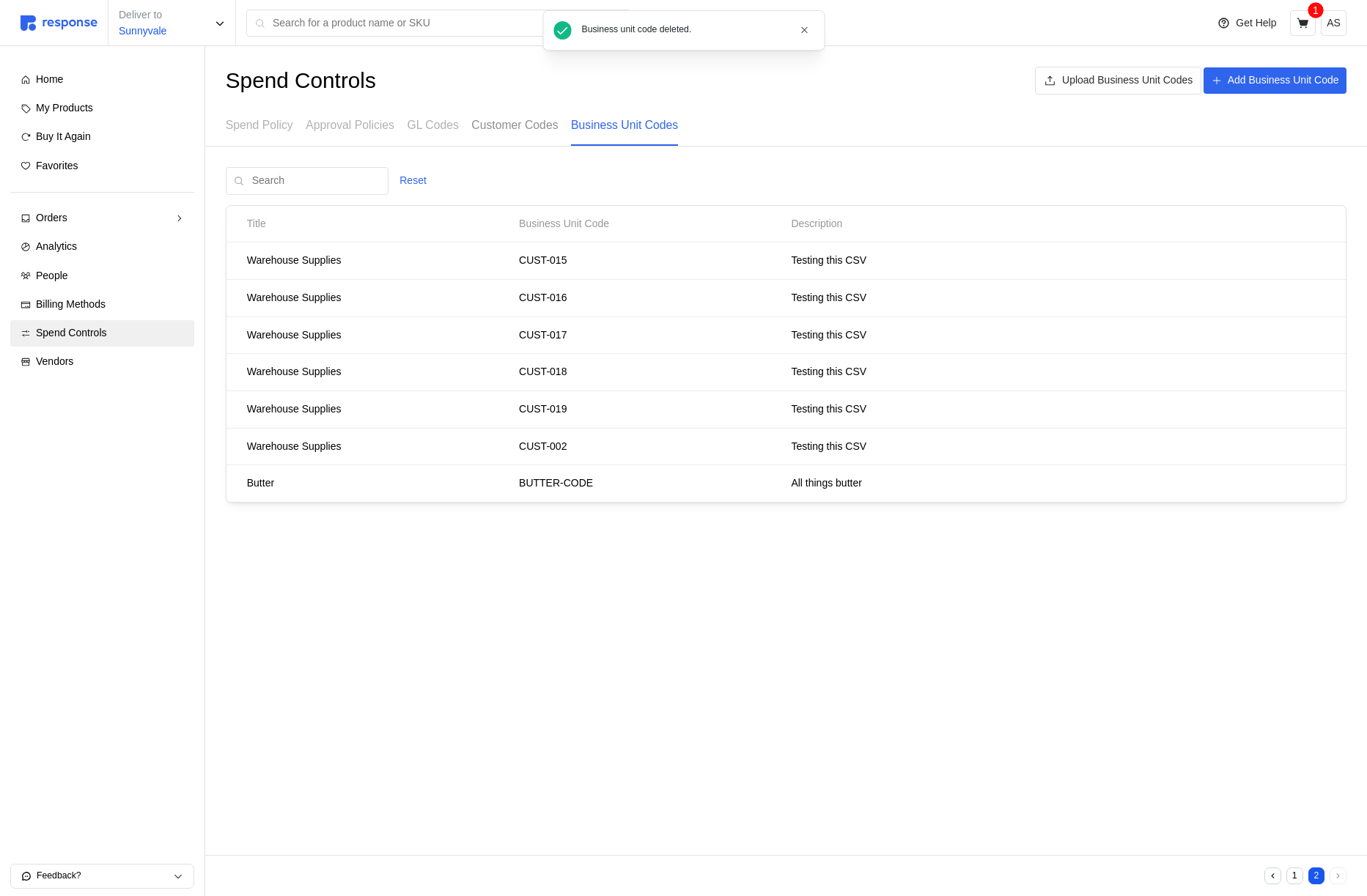
click at [527, 137] on div "Customer Codes" at bounding box center [514, 126] width 87 height 41
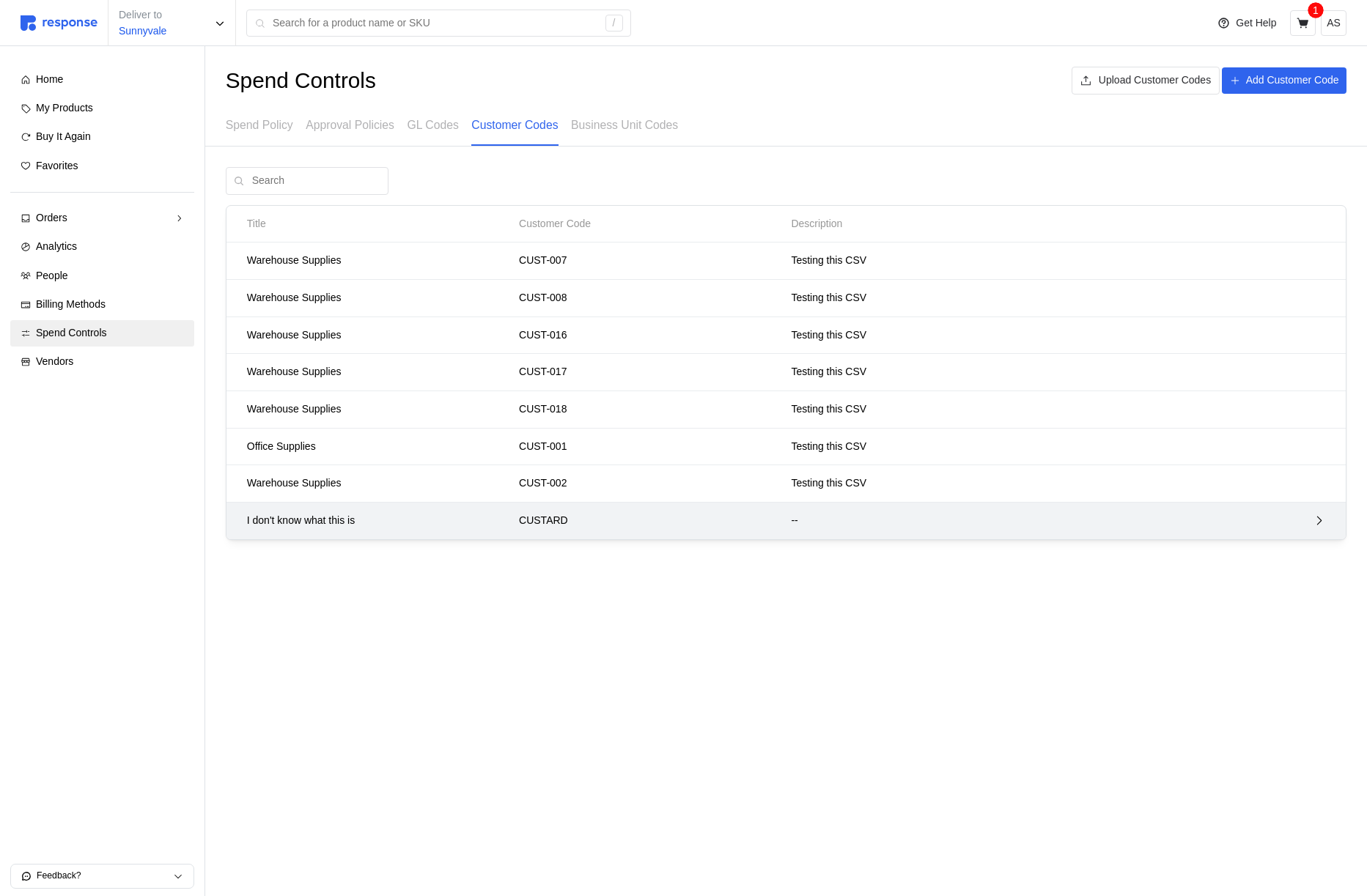
click at [774, 529] on div "CUSTARD" at bounding box center [649, 521] width 272 height 27
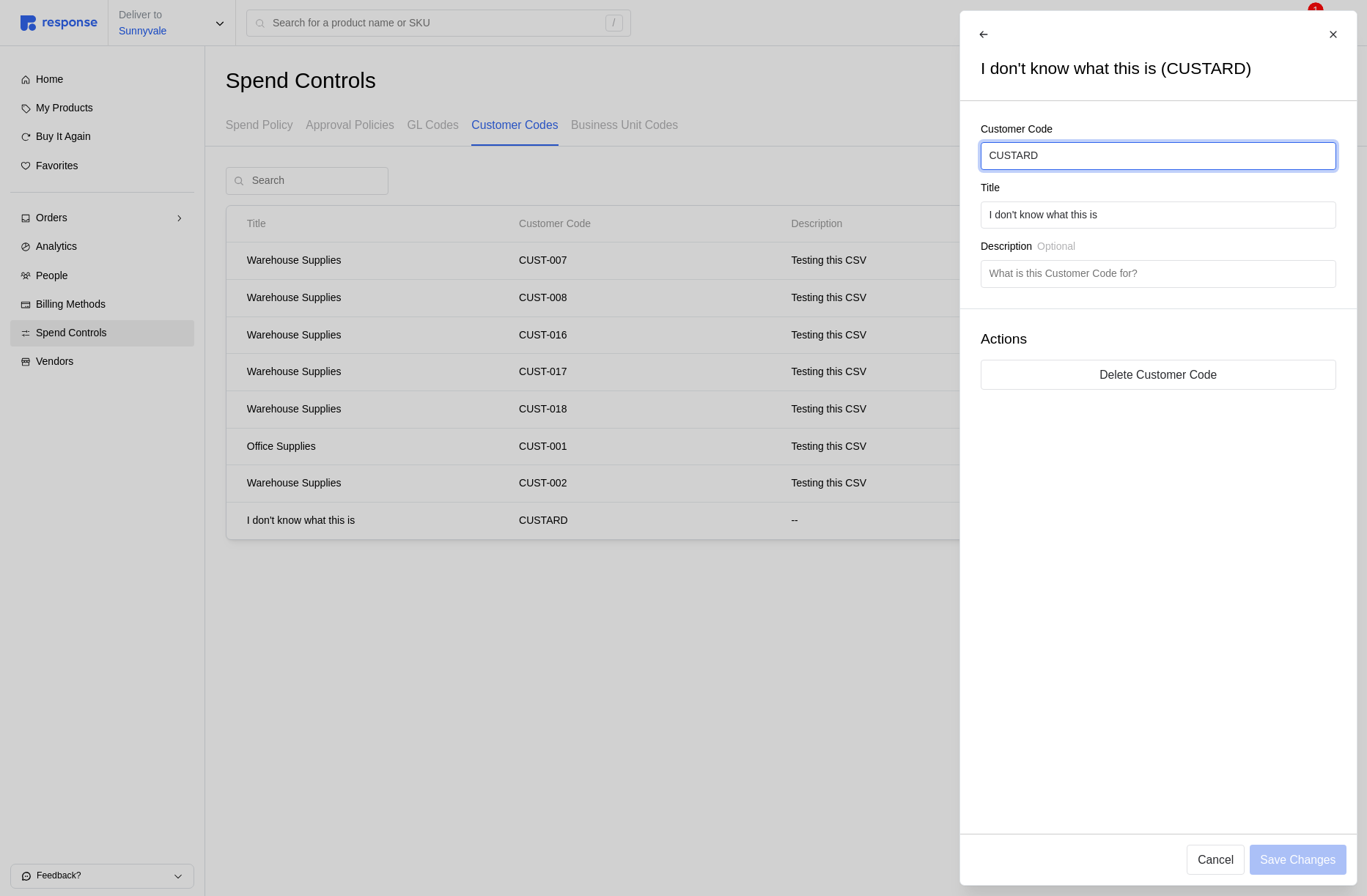
click at [1114, 162] on input "CUSTARD" at bounding box center [1158, 156] width 338 height 27
type input "CUSTARD-CODE"
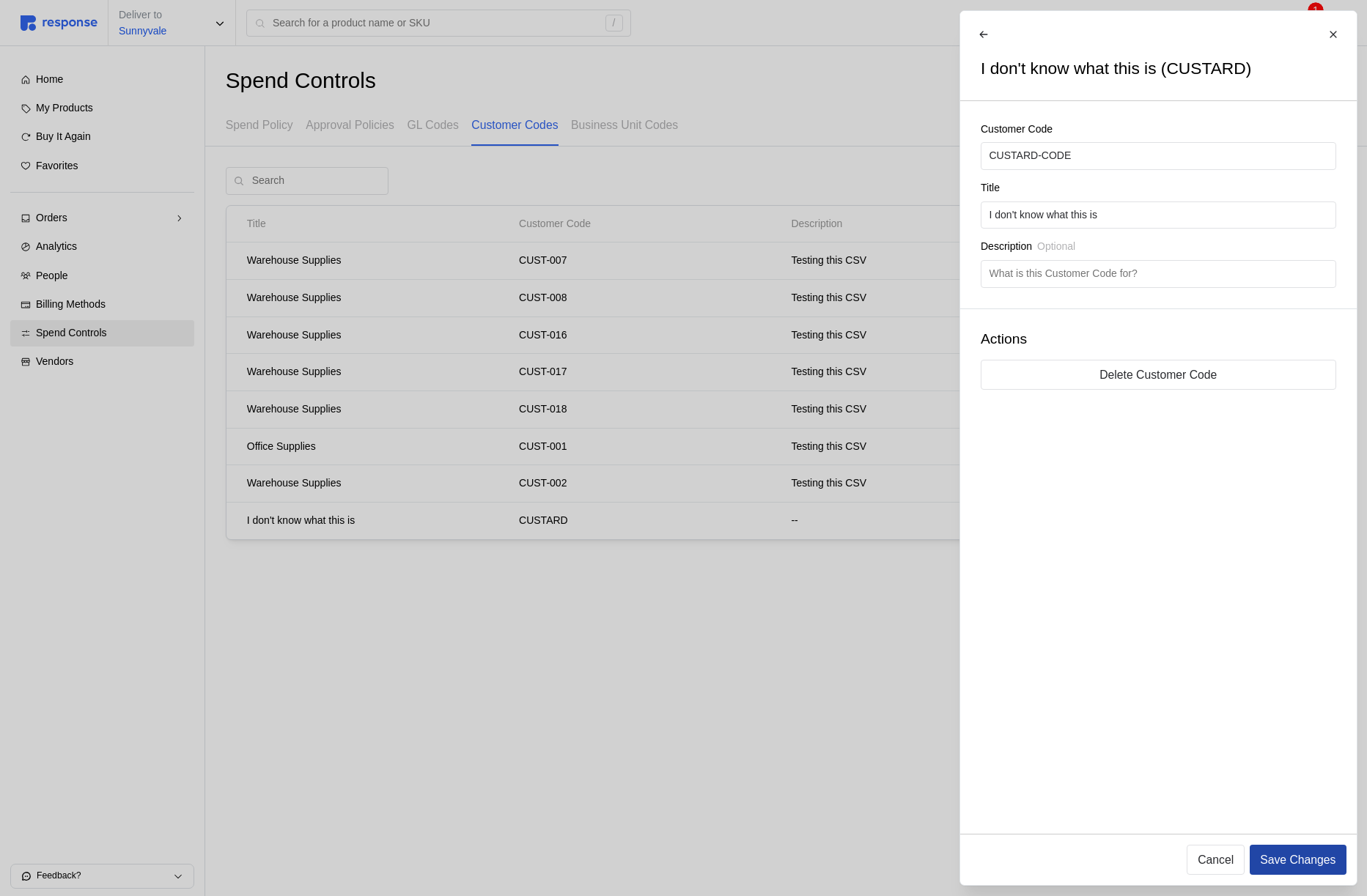
click at [1263, 864] on p "Save Changes" at bounding box center [1297, 860] width 75 height 19
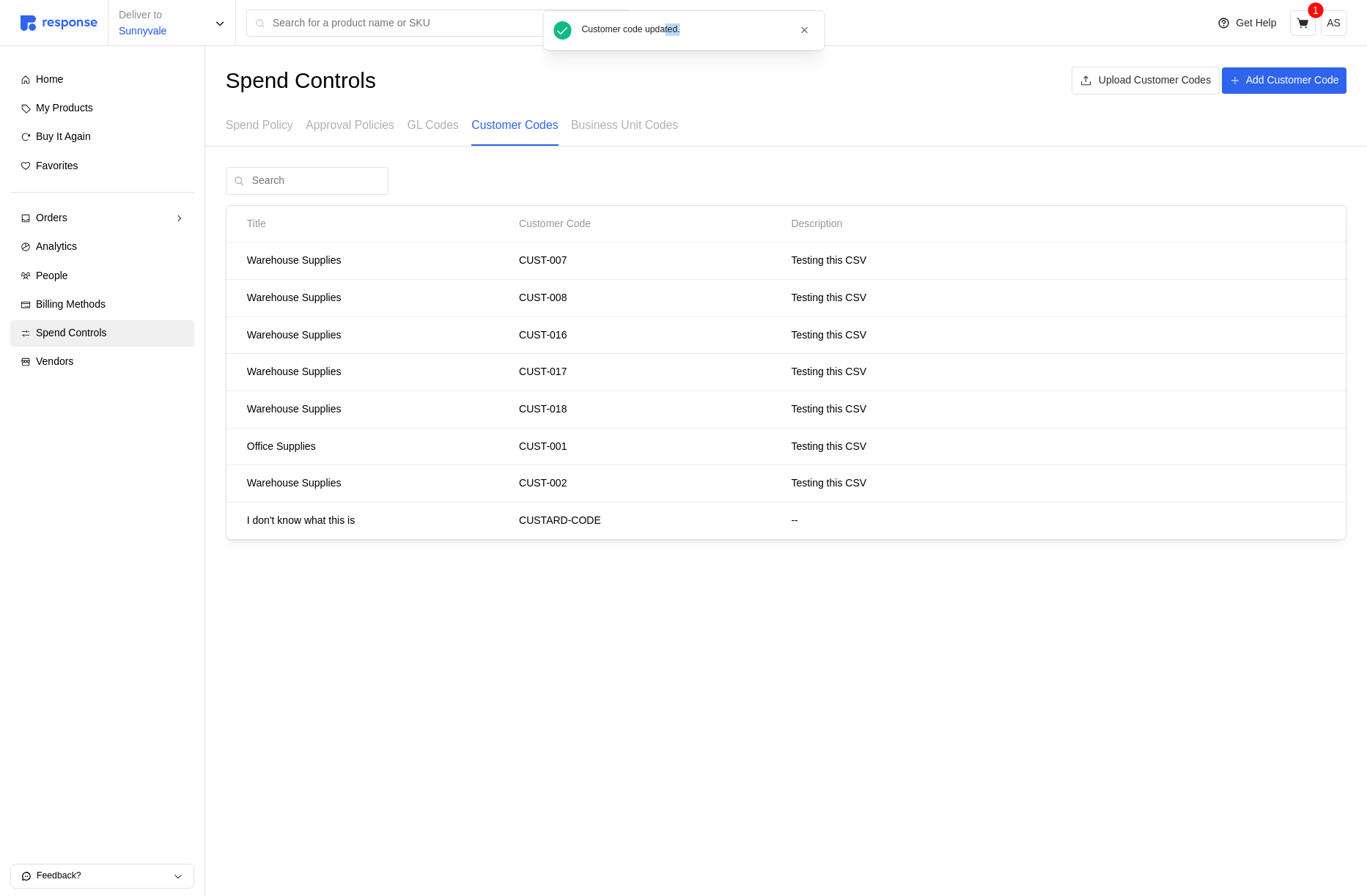
click at [669, 36] on div "Customer code updated." at bounding box center [687, 31] width 212 height 15
click at [806, 30] on icon "button" at bounding box center [805, 30] width 11 height 11
click at [113, 216] on div "Orders" at bounding box center [102, 218] width 133 height 16
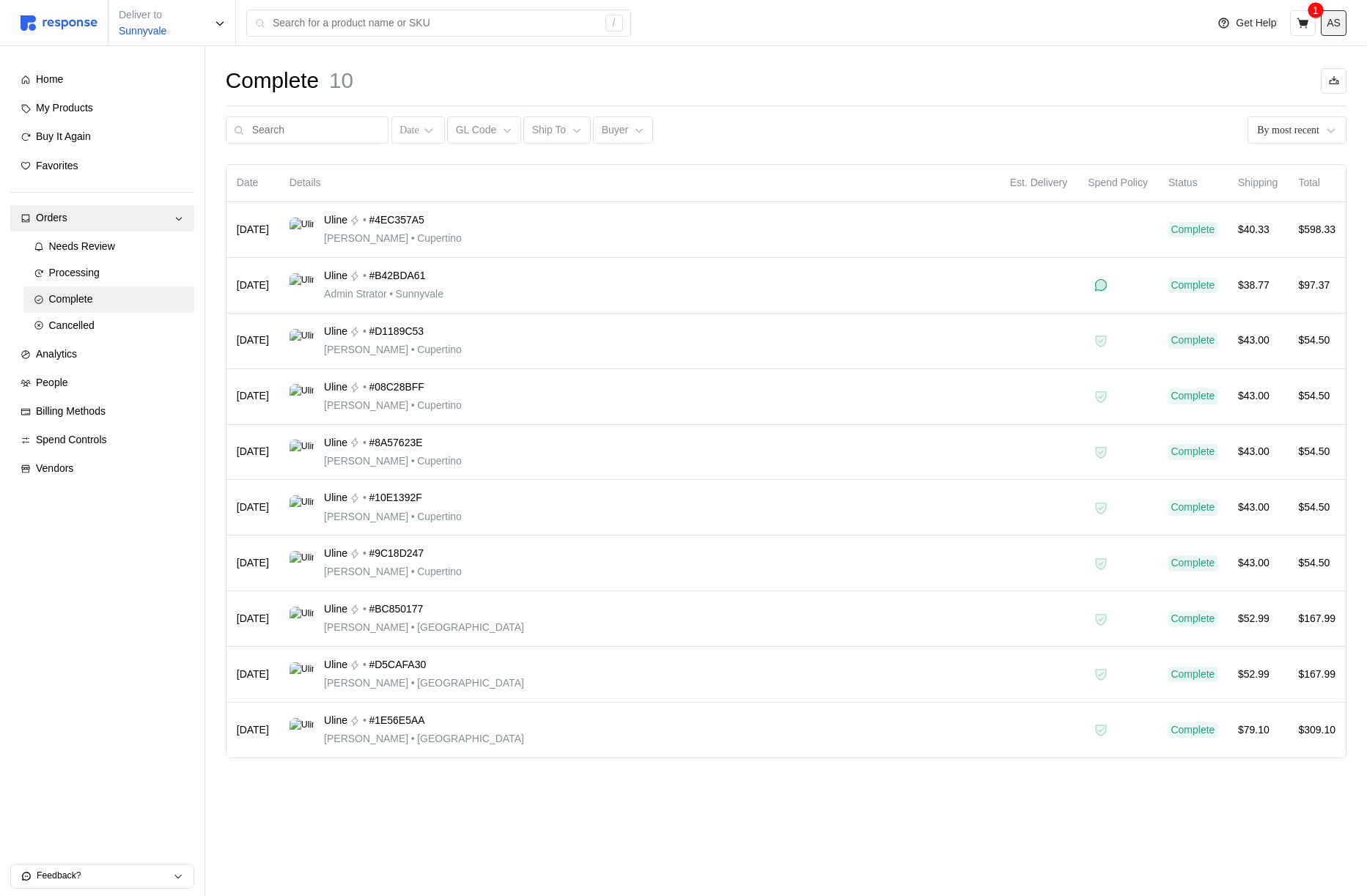
click at [1329, 19] on p "AS" at bounding box center [1333, 24] width 14 height 16
click at [1283, 88] on p "Logout" at bounding box center [1289, 84] width 94 height 16
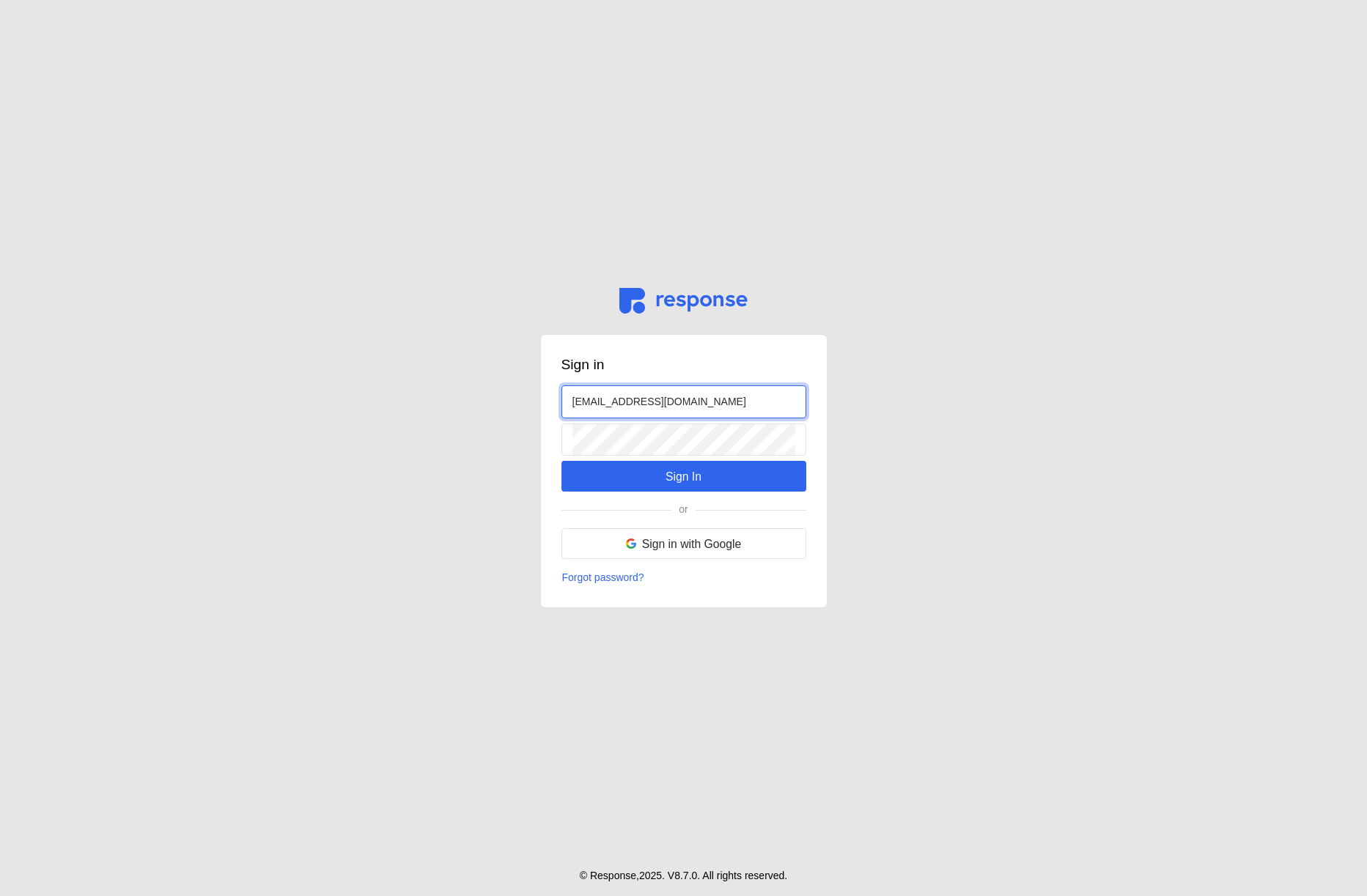
click at [587, 397] on input "[EMAIL_ADDRESS][DOMAIN_NAME]" at bounding box center [683, 401] width 223 height 32
type input "[PERSON_NAME][EMAIL_ADDRESS][DOMAIN_NAME]"
